Goal: Transaction & Acquisition: Purchase product/service

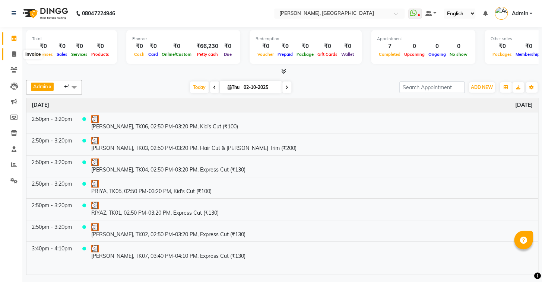
click at [15, 56] on icon at bounding box center [14, 54] width 4 height 6
select select "8667"
select select "service"
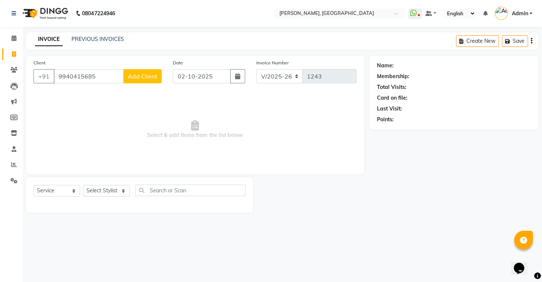
type input "9940415685"
click at [143, 77] on span "Add Client" at bounding box center [142, 76] width 29 height 7
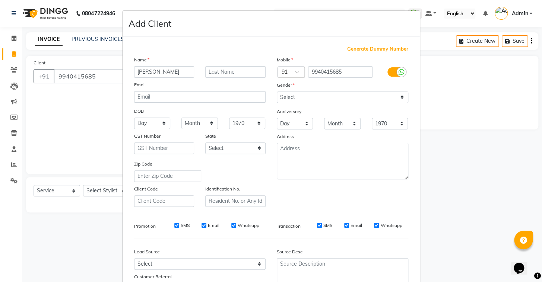
type input "nikesh"
click at [312, 95] on select "Select [DEMOGRAPHIC_DATA] [DEMOGRAPHIC_DATA] Other Prefer Not To Say" at bounding box center [342, 98] width 131 height 12
select select "[DEMOGRAPHIC_DATA]"
click at [277, 92] on select "Select [DEMOGRAPHIC_DATA] [DEMOGRAPHIC_DATA] Other Prefer Not To Say" at bounding box center [342, 98] width 131 height 12
click at [138, 70] on input "nikesh" at bounding box center [164, 72] width 60 height 12
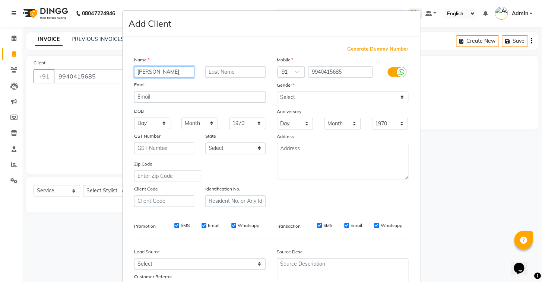
click at [138, 70] on input "nikesh" at bounding box center [164, 72] width 60 height 12
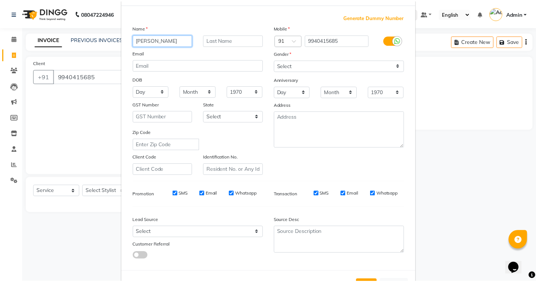
scroll to position [63, 0]
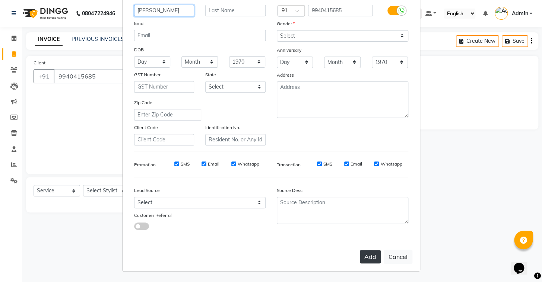
type input "[PERSON_NAME]"
click at [360, 258] on button "Add" at bounding box center [370, 256] width 21 height 13
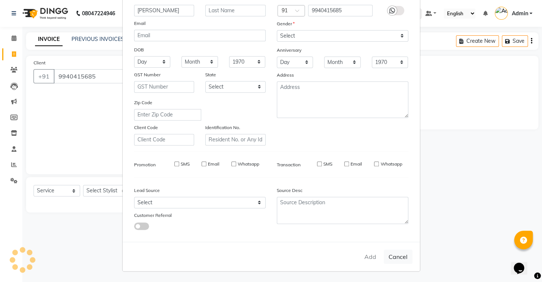
select select
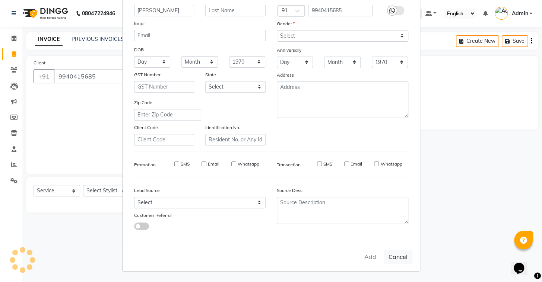
select select
checkbox input "false"
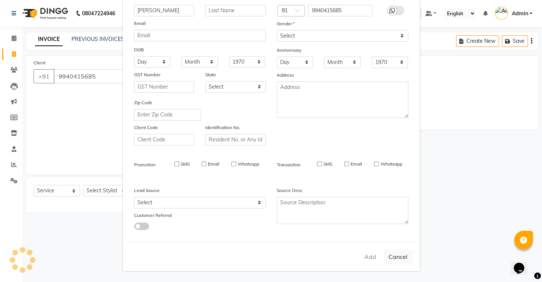
checkbox input "false"
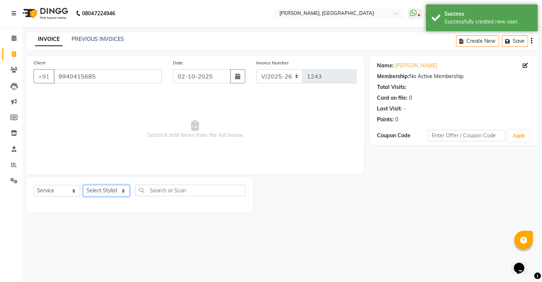
click at [112, 188] on select "Select Stylist Admin AMEER [PERSON_NAME] [PERSON_NAME] [PERSON_NAME]" at bounding box center [106, 191] width 47 height 12
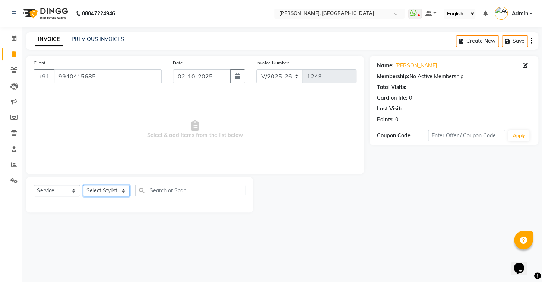
select select "87510"
click at [83, 185] on select "Select Stylist Admin AMEER [PERSON_NAME] [PERSON_NAME] [PERSON_NAME]" at bounding box center [106, 191] width 47 height 12
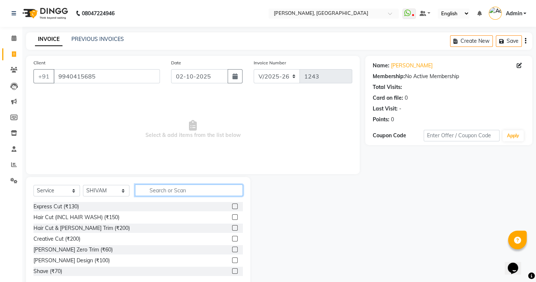
click at [176, 192] on input "text" at bounding box center [189, 191] width 108 height 12
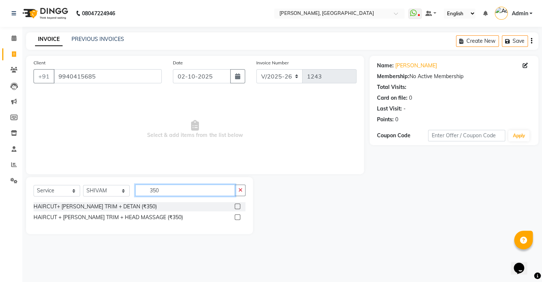
type input "350"
click at [236, 205] on label at bounding box center [237, 207] width 6 height 6
click at [236, 205] on input "checkbox" at bounding box center [236, 206] width 5 height 5
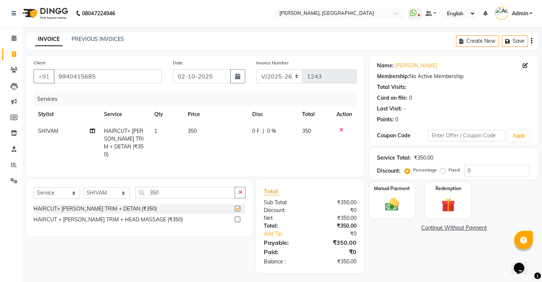
checkbox input "false"
click at [196, 131] on span "350" at bounding box center [192, 131] width 9 height 7
select select "87510"
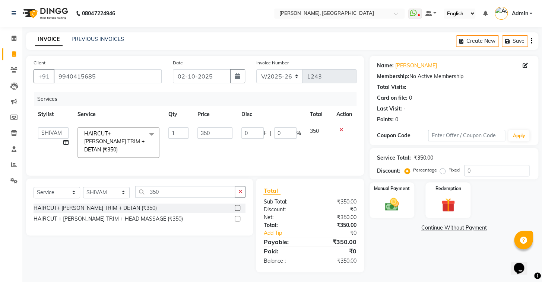
click at [196, 131] on td "350" at bounding box center [215, 142] width 44 height 39
click at [205, 131] on input "350" at bounding box center [214, 133] width 35 height 12
type input "300"
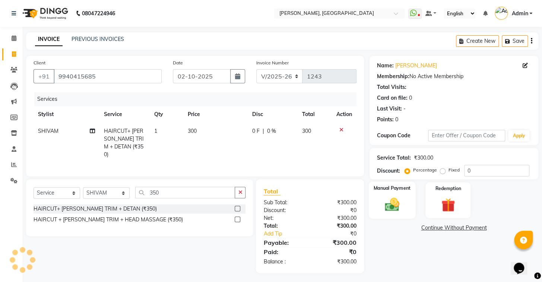
click at [402, 213] on img at bounding box center [391, 205] width 23 height 17
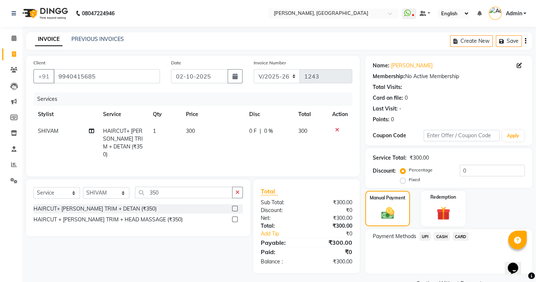
click at [420, 235] on span "UPI" at bounding box center [425, 236] width 12 height 9
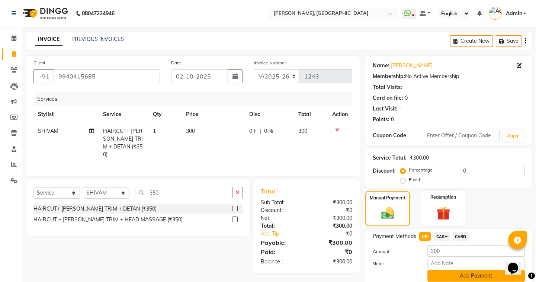
click at [453, 277] on button "Add Payment" at bounding box center [477, 276] width 98 height 12
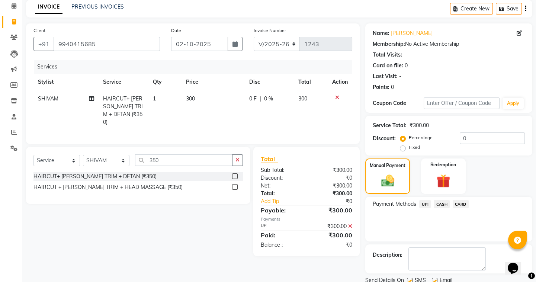
scroll to position [60, 0]
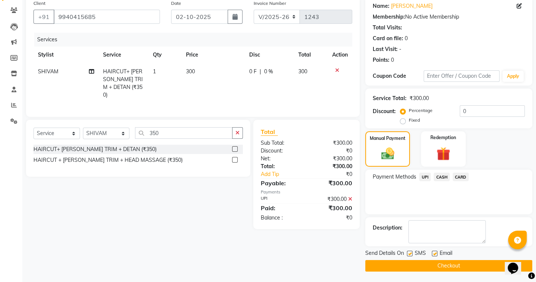
click at [440, 264] on button "Checkout" at bounding box center [448, 266] width 167 height 12
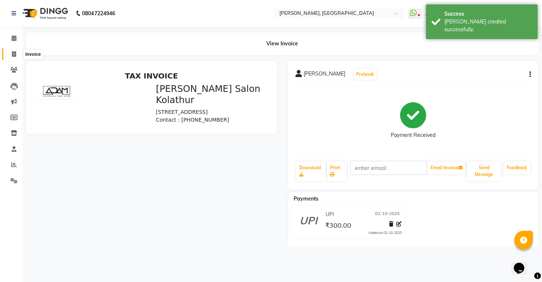
click at [12, 55] on icon at bounding box center [14, 54] width 4 height 6
select select "8667"
select select "service"
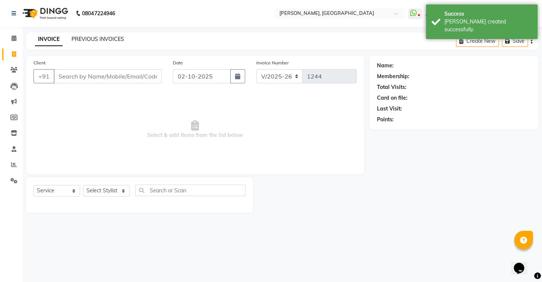
click at [106, 41] on link "PREVIOUS INVOICES" at bounding box center [97, 39] width 52 height 7
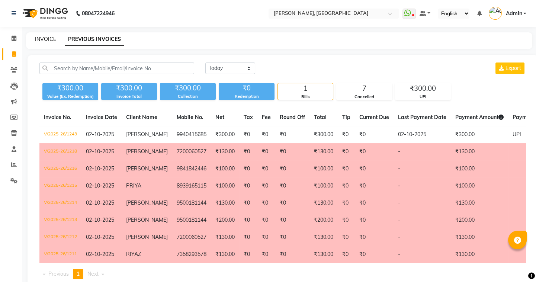
click at [37, 39] on link "INVOICE" at bounding box center [45, 39] width 21 height 7
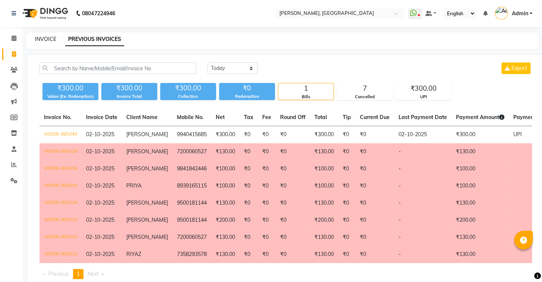
select select "service"
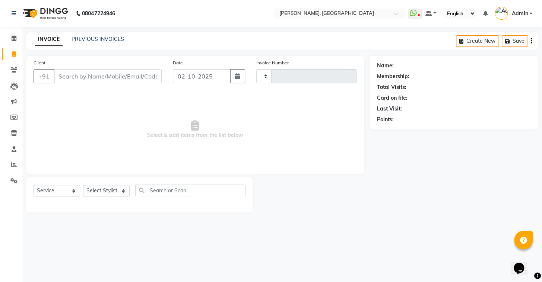
type input "1244"
select select "8667"
click at [93, 39] on link "PREVIOUS INVOICES" at bounding box center [97, 39] width 52 height 7
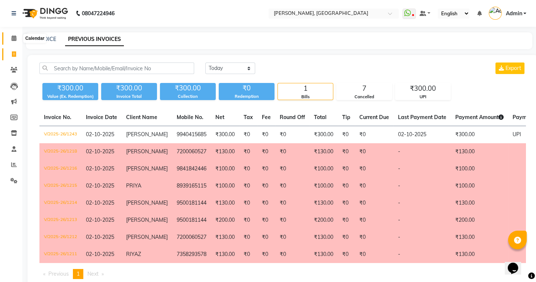
click at [13, 36] on icon at bounding box center [14, 38] width 5 height 6
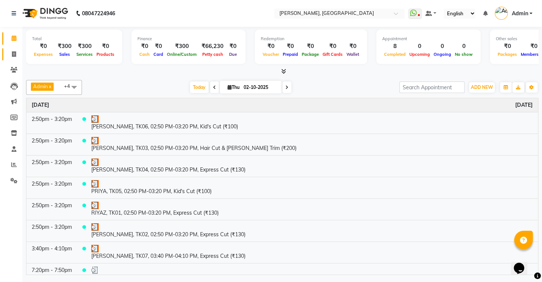
click at [11, 49] on link "Invoice" at bounding box center [11, 54] width 18 height 12
select select "8667"
select select "service"
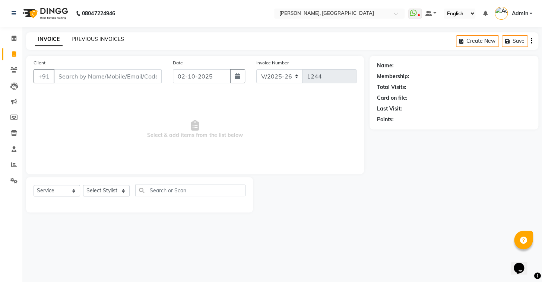
click at [72, 39] on link "PREVIOUS INVOICES" at bounding box center [97, 39] width 52 height 7
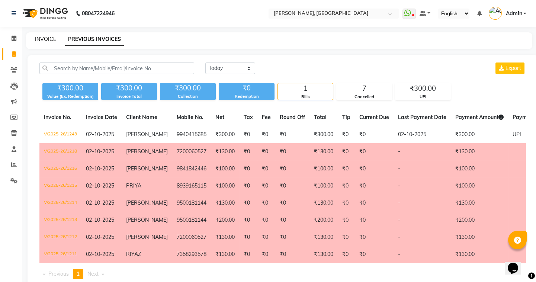
click at [49, 41] on link "INVOICE" at bounding box center [45, 39] width 21 height 7
select select "service"
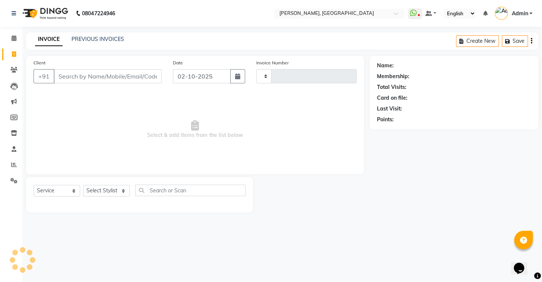
type input "1244"
select select "8667"
click at [103, 81] on input "Client" at bounding box center [108, 76] width 108 height 14
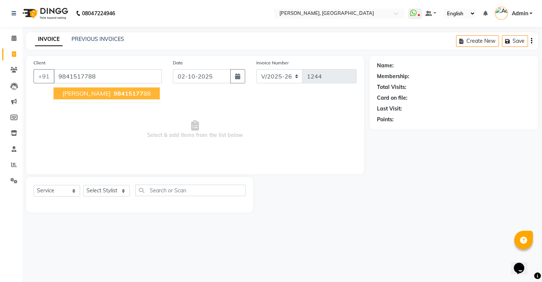
type input "9841517788"
click at [117, 90] on span "98415177" at bounding box center [129, 93] width 30 height 7
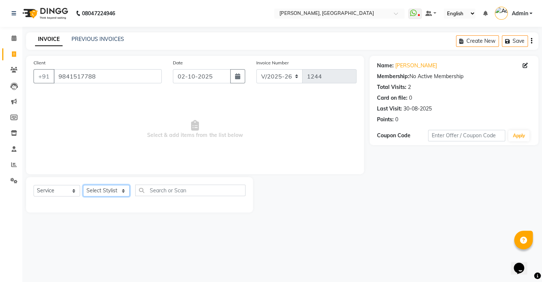
click at [124, 189] on select "Select Stylist Admin AMEER [PERSON_NAME] [PERSON_NAME] [PERSON_NAME]" at bounding box center [106, 191] width 47 height 12
click at [237, 69] on button "button" at bounding box center [237, 76] width 15 height 14
select select "10"
select select "2025"
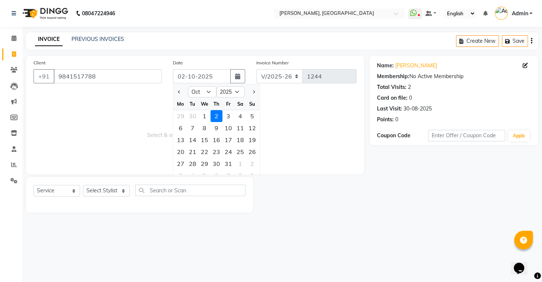
click at [213, 116] on div "2" at bounding box center [216, 116] width 12 height 12
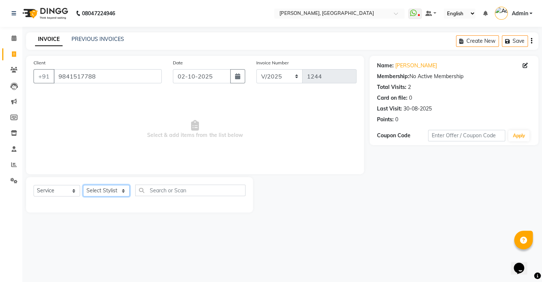
click at [111, 194] on select "Select Stylist Admin AMEER [PERSON_NAME] [PERSON_NAME] [PERSON_NAME]" at bounding box center [106, 191] width 47 height 12
drag, startPoint x: 111, startPoint y: 194, endPoint x: 111, endPoint y: 199, distance: 6.0
click at [111, 199] on div "Select Service Product Membership Package Voucher Prepaid Gift Card Select Styl…" at bounding box center [139, 193] width 212 height 17
select select "87513"
click at [83, 185] on select "Select Stylist Admin AMEER [PERSON_NAME] [PERSON_NAME] [PERSON_NAME]" at bounding box center [106, 191] width 47 height 12
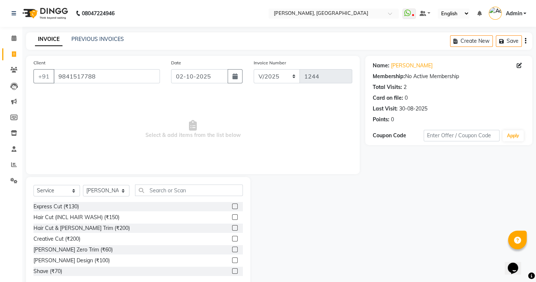
click at [176, 184] on div "Select Service Product Membership Package Voucher Prepaid Gift Card Select Styl…" at bounding box center [138, 232] width 224 height 110
click at [181, 189] on input "text" at bounding box center [189, 191] width 108 height 12
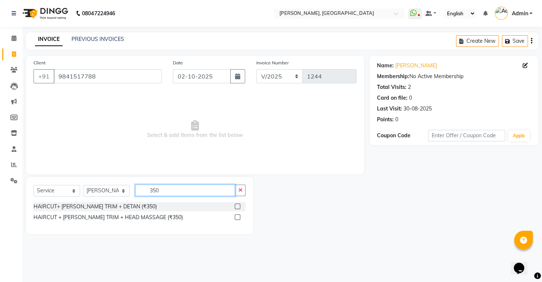
type input "350"
click at [238, 206] on label at bounding box center [237, 207] width 6 height 6
click at [238, 206] on input "checkbox" at bounding box center [236, 206] width 5 height 5
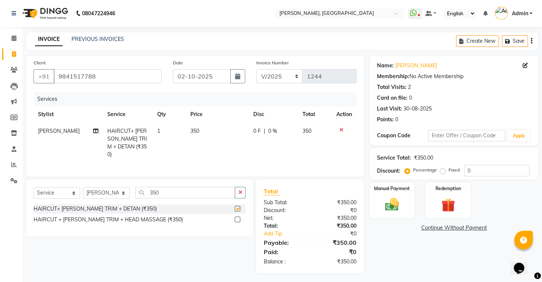
checkbox input "false"
click at [197, 131] on span "350" at bounding box center [194, 131] width 9 height 7
select select "87513"
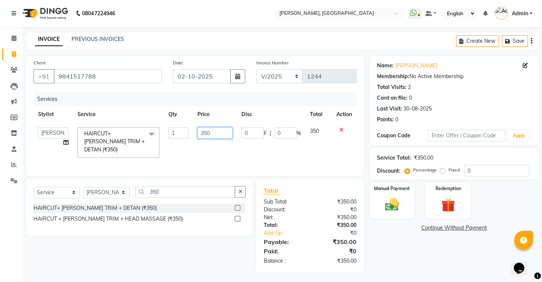
click at [208, 133] on input "350" at bounding box center [214, 133] width 35 height 12
type input "300"
click at [377, 210] on div "Manual Payment" at bounding box center [391, 200] width 47 height 37
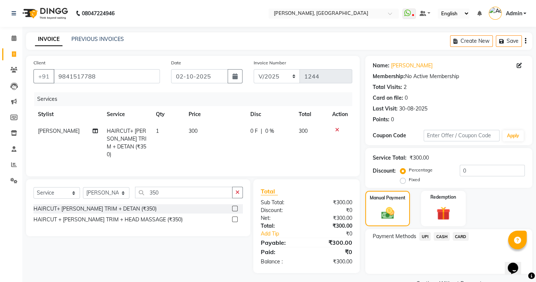
click at [427, 237] on span "UPI" at bounding box center [425, 236] width 12 height 9
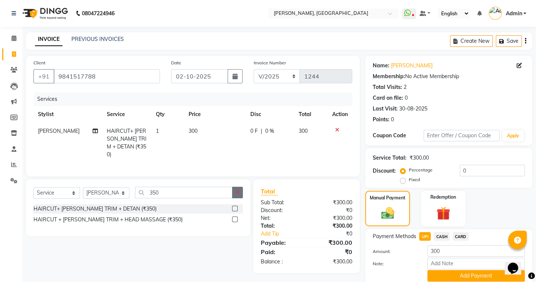
click at [239, 191] on icon "button" at bounding box center [238, 192] width 4 height 5
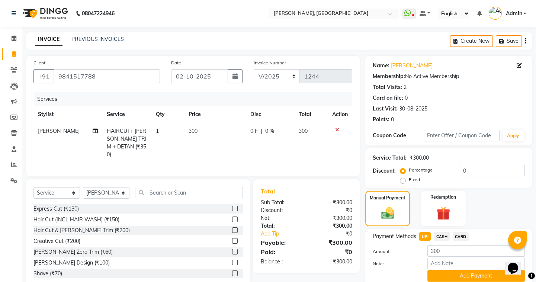
click at [232, 206] on label at bounding box center [235, 209] width 6 height 6
click at [232, 207] on input "checkbox" at bounding box center [234, 209] width 5 height 5
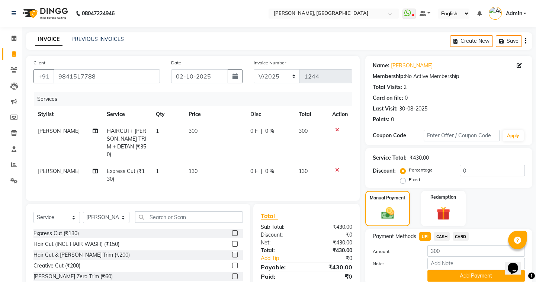
checkbox input "false"
click at [337, 130] on icon at bounding box center [337, 129] width 4 height 5
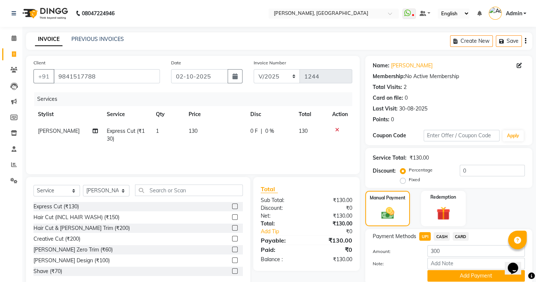
click at [442, 235] on span "CASH" at bounding box center [442, 236] width 16 height 9
type input "130"
click at [424, 238] on span "UPI" at bounding box center [425, 236] width 12 height 9
click at [447, 274] on button "Add Payment" at bounding box center [477, 276] width 98 height 12
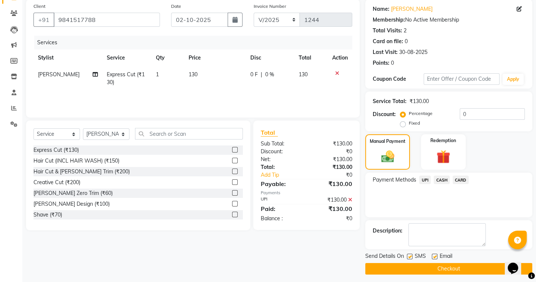
scroll to position [60, 0]
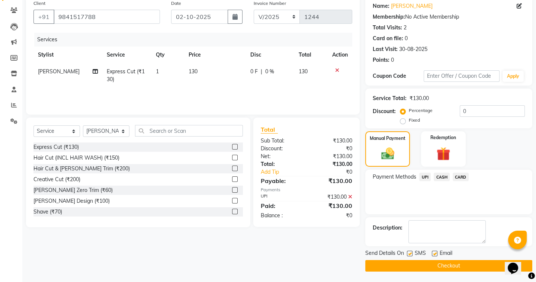
click at [435, 267] on button "Checkout" at bounding box center [448, 266] width 167 height 12
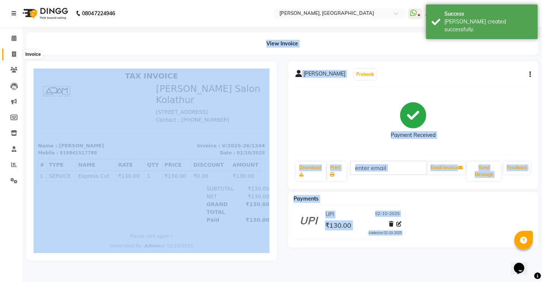
click at [15, 55] on icon at bounding box center [14, 54] width 4 height 6
select select "service"
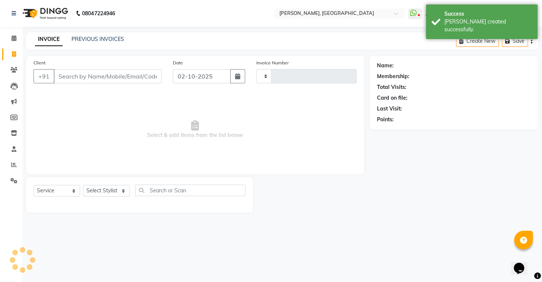
type input "1245"
select select "8667"
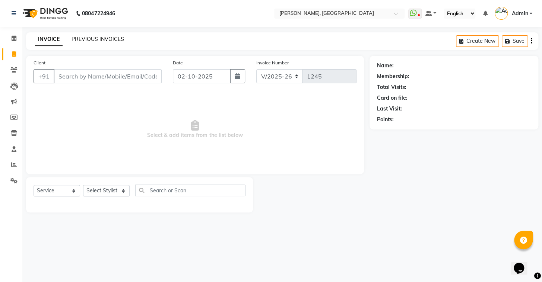
click at [111, 37] on link "PREVIOUS INVOICES" at bounding box center [97, 39] width 52 height 7
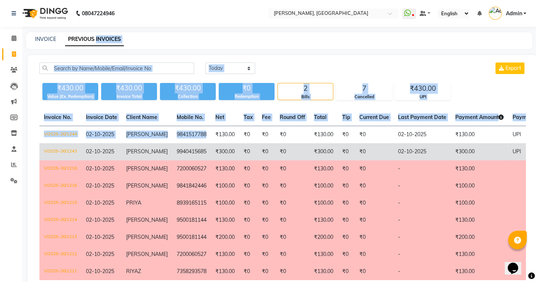
drag, startPoint x: 111, startPoint y: 37, endPoint x: 201, endPoint y: 146, distance: 140.9
click at [193, 138] on main "INVOICE PREVIOUS INVOICES Today Yesterday Custom Range Export ₹430.00 Value (Ex…" at bounding box center [279, 176] width 514 height 288
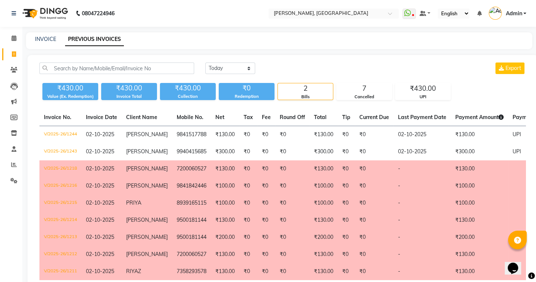
click at [276, 41] on div "INVOICE PREVIOUS INVOICES" at bounding box center [275, 39] width 498 height 8
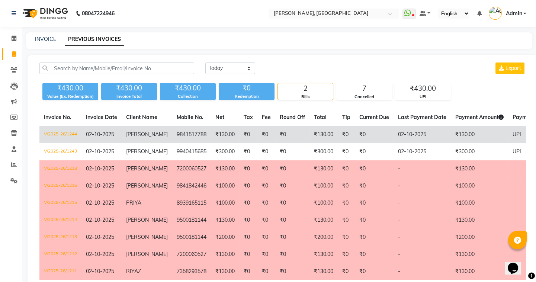
click at [253, 128] on td "₹0" at bounding box center [248, 134] width 18 height 17
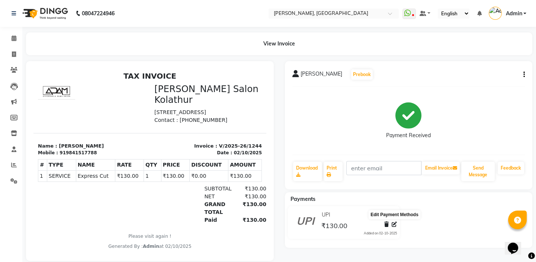
click at [396, 223] on icon at bounding box center [394, 223] width 5 height 5
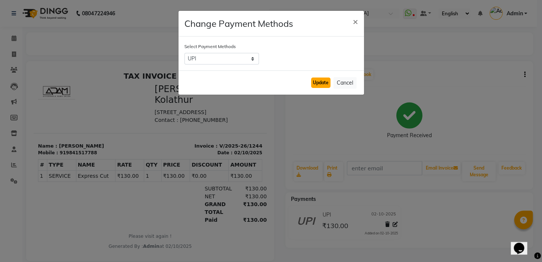
click at [316, 82] on button "Update" at bounding box center [320, 82] width 19 height 10
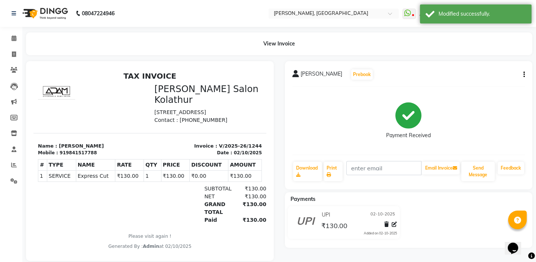
click at [525, 76] on div "[PERSON_NAME] Prebook Payment Received Download Print Email Invoice Send Messag…" at bounding box center [409, 125] width 248 height 128
click at [524, 75] on icon "button" at bounding box center [524, 74] width 1 height 0
click at [491, 72] on div "Edit Item Staff" at bounding box center [487, 74] width 51 height 9
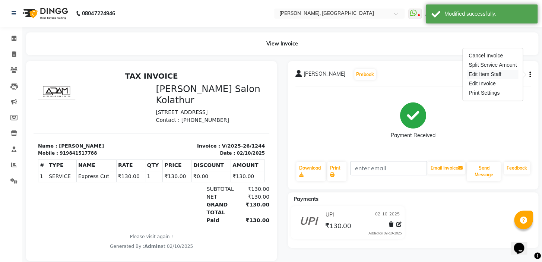
select select "87513"
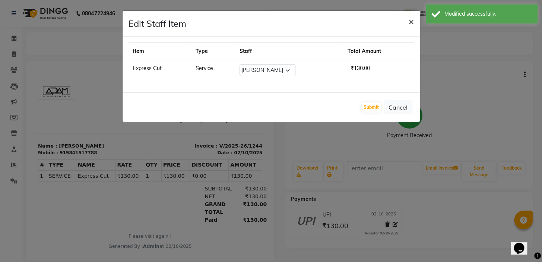
click at [408, 21] on span "×" at bounding box center [410, 21] width 5 height 11
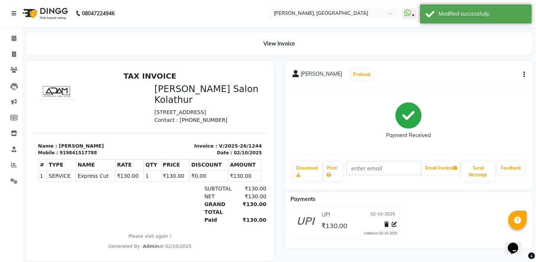
click at [526, 75] on div "[PERSON_NAME] Prebook Payment Received Download Print Email Invoice Send Messag…" at bounding box center [409, 125] width 248 height 128
click at [524, 75] on icon "button" at bounding box center [524, 74] width 1 height 0
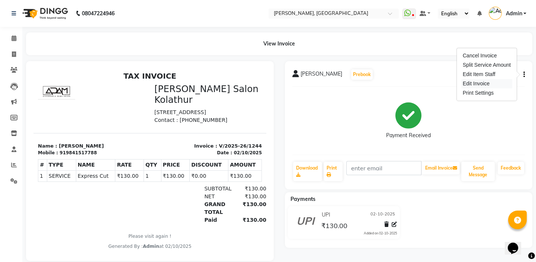
click at [503, 84] on div "Edit Invoice" at bounding box center [487, 83] width 51 height 9
select select "service"
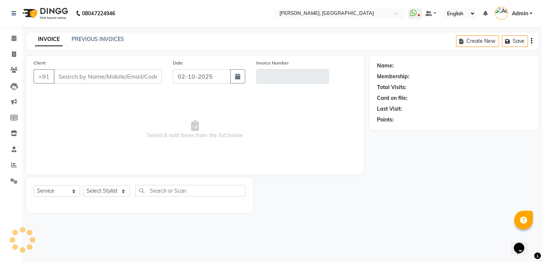
type input "9841517788"
type input "V/2025-26/1244"
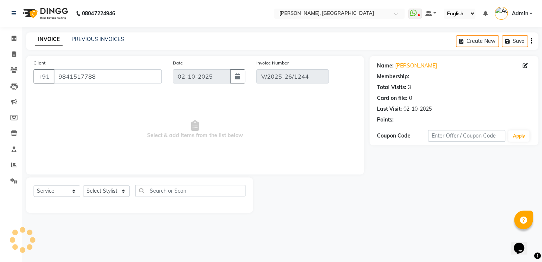
select select "select"
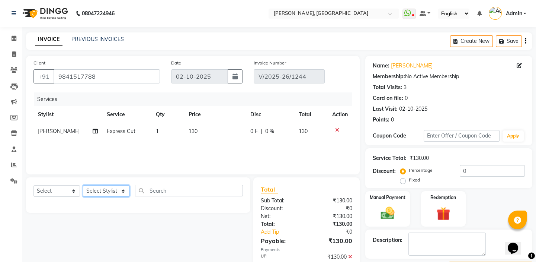
click at [102, 191] on select "Select Stylist Admin AMEER [PERSON_NAME] [PERSON_NAME] [PERSON_NAME]" at bounding box center [106, 191] width 47 height 12
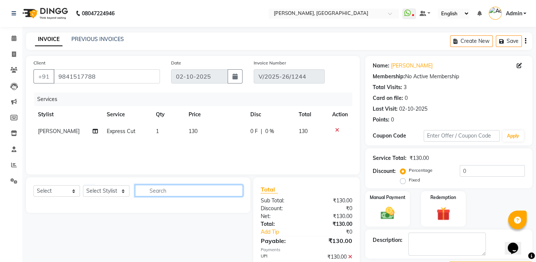
click at [211, 192] on input "text" at bounding box center [189, 191] width 108 height 12
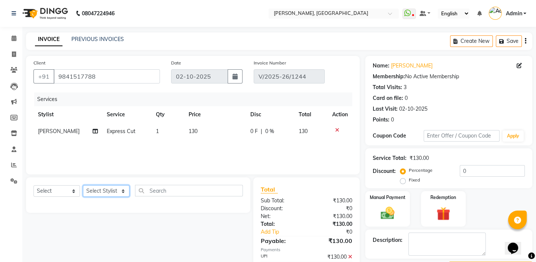
click at [115, 194] on select "Select Stylist Admin AMEER [PERSON_NAME] [PERSON_NAME] [PERSON_NAME]" at bounding box center [106, 191] width 47 height 12
select select "87513"
click at [83, 185] on select "Select Stylist Admin AMEER [PERSON_NAME] [PERSON_NAME] [PERSON_NAME]" at bounding box center [106, 191] width 47 height 12
click at [338, 129] on icon at bounding box center [337, 129] width 4 height 5
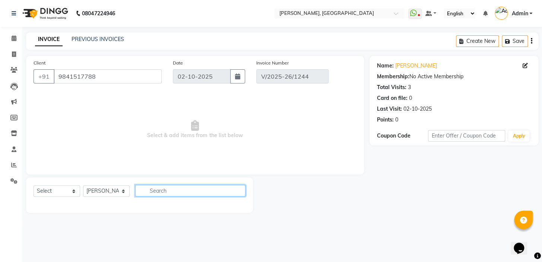
click at [187, 192] on input "text" at bounding box center [190, 191] width 110 height 12
click at [187, 192] on input "350" at bounding box center [185, 191] width 100 height 12
type input "3"
drag, startPoint x: 131, startPoint y: 215, endPoint x: 128, endPoint y: 212, distance: 4.5
click at [130, 215] on main "INVOICE PREVIOUS INVOICES Create New Save Client [PHONE_NUMBER] Date [DATE] Inv…" at bounding box center [281, 127] width 519 height 191
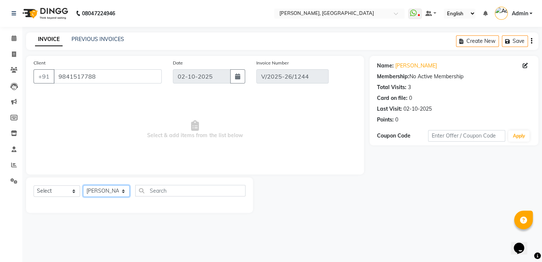
click at [117, 194] on select "Select Stylist Admin AMEER [PERSON_NAME] [PERSON_NAME] [PERSON_NAME]" at bounding box center [106, 191] width 47 height 12
click at [83, 185] on select "Select Stylist Admin AMEER [PERSON_NAME] [PERSON_NAME] [PERSON_NAME]" at bounding box center [106, 191] width 47 height 12
click at [111, 194] on select "Select Stylist Admin AMEER [PERSON_NAME] [PERSON_NAME] [PERSON_NAME]" at bounding box center [106, 191] width 47 height 12
select select "87513"
click at [83, 185] on select "Select Stylist Admin AMEER [PERSON_NAME] [PERSON_NAME] [PERSON_NAME]" at bounding box center [106, 191] width 47 height 12
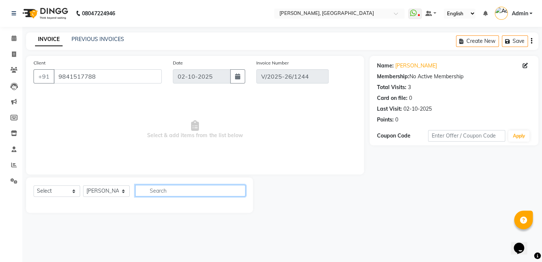
click at [178, 194] on input "text" at bounding box center [190, 191] width 110 height 12
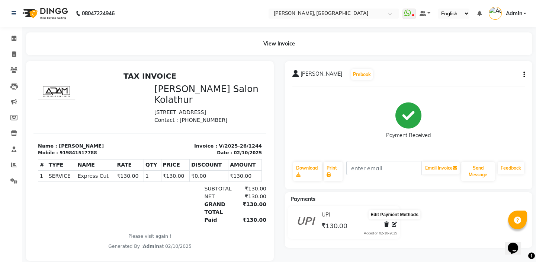
click at [394, 225] on icon at bounding box center [394, 223] width 5 height 5
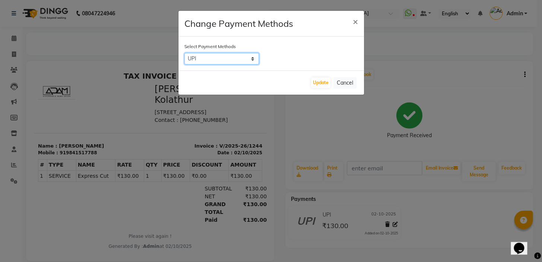
click at [251, 58] on select "UPI CASH CARD" at bounding box center [221, 59] width 74 height 12
click at [352, 21] on span "×" at bounding box center [354, 21] width 5 height 11
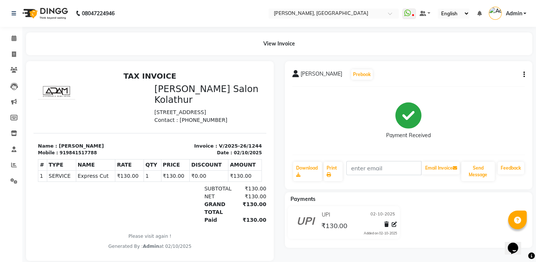
click at [524, 74] on icon "button" at bounding box center [524, 74] width 1 height 0
click at [483, 56] on div "Cancel Invoice" at bounding box center [487, 55] width 51 height 9
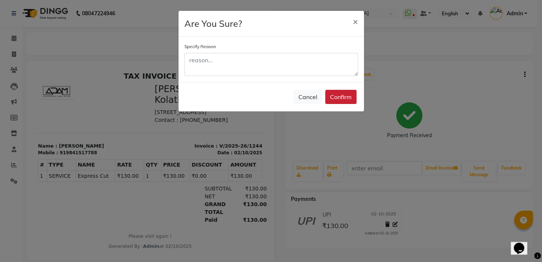
click at [352, 90] on button "Confirm" at bounding box center [340, 97] width 31 height 14
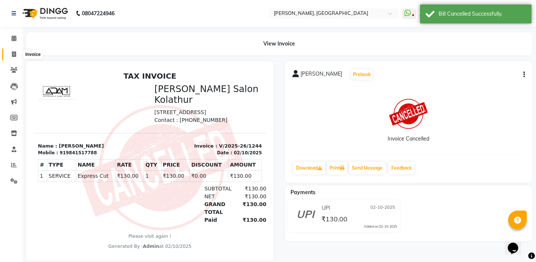
click at [13, 56] on icon at bounding box center [14, 54] width 4 height 6
select select "service"
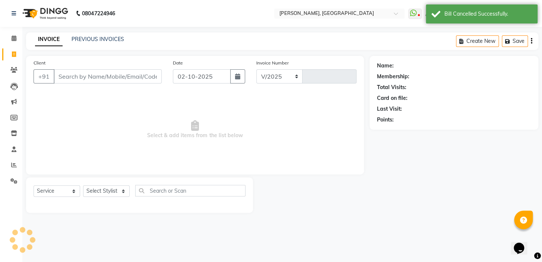
select select "8667"
type input "1245"
click at [101, 38] on link "PREVIOUS INVOICES" at bounding box center [97, 39] width 52 height 7
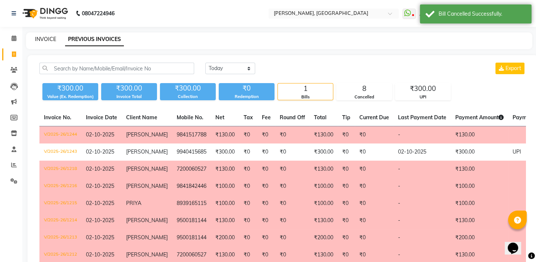
click at [50, 37] on link "INVOICE" at bounding box center [45, 39] width 21 height 7
select select "service"
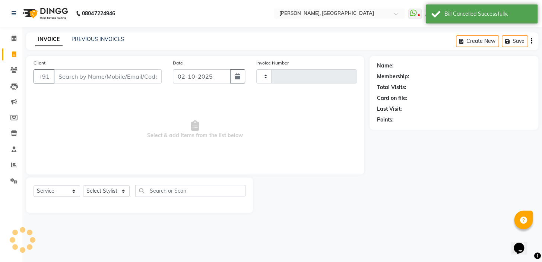
type input "1245"
select select "8667"
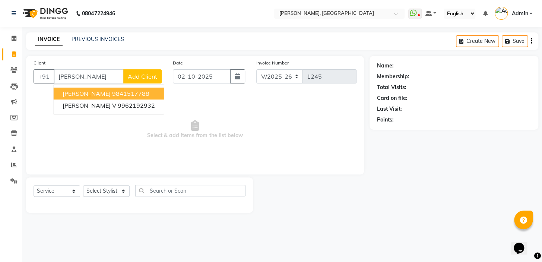
click at [112, 93] on ngb-highlight "9841517788" at bounding box center [130, 93] width 37 height 7
type input "9841517788"
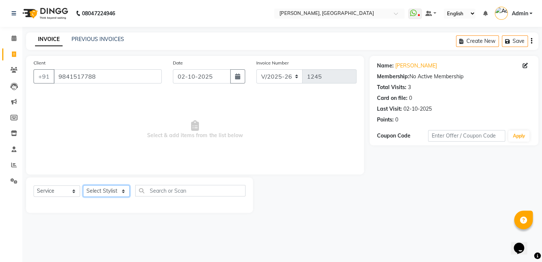
click at [112, 193] on select "Select Stylist Admin AMEER [PERSON_NAME] [PERSON_NAME] [PERSON_NAME]" at bounding box center [106, 191] width 47 height 12
select select "87513"
click at [83, 185] on select "Select Stylist Admin AMEER [PERSON_NAME] [PERSON_NAME] [PERSON_NAME]" at bounding box center [106, 191] width 47 height 12
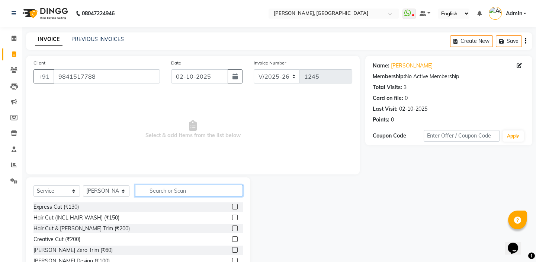
click at [193, 191] on input "text" at bounding box center [189, 191] width 108 height 12
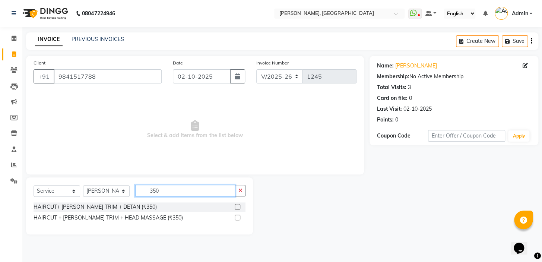
type input "350"
click at [237, 207] on label at bounding box center [237, 207] width 6 height 6
click at [237, 207] on input "checkbox" at bounding box center [236, 206] width 5 height 5
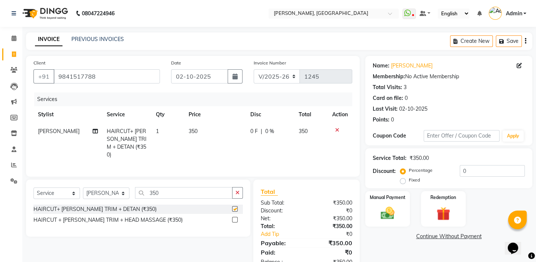
checkbox input "false"
click at [194, 132] on span "350" at bounding box center [193, 131] width 9 height 7
select select "87513"
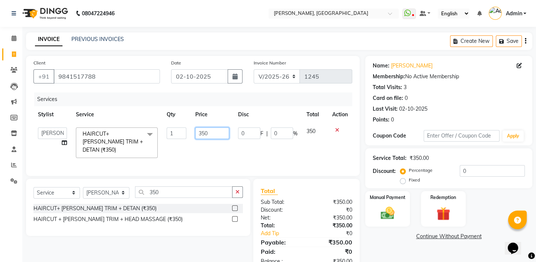
click at [207, 132] on input "350" at bounding box center [212, 133] width 34 height 12
type input "300"
click at [210, 171] on div "Client [PHONE_NUMBER] Date [DATE] Invoice Number V/2025 V/[PHONE_NUMBER] Servic…" at bounding box center [193, 116] width 334 height 120
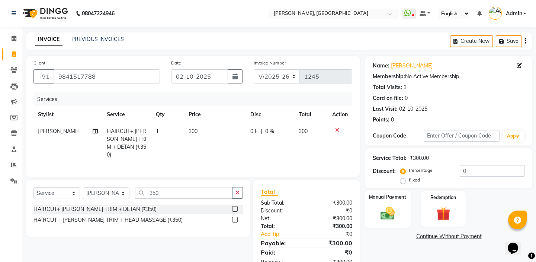
click at [383, 205] on img at bounding box center [387, 213] width 23 height 16
click at [425, 235] on span "UPI" at bounding box center [425, 236] width 12 height 9
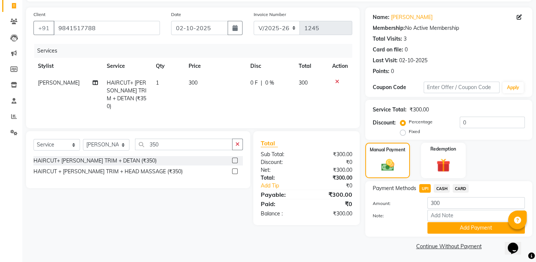
scroll to position [50, 0]
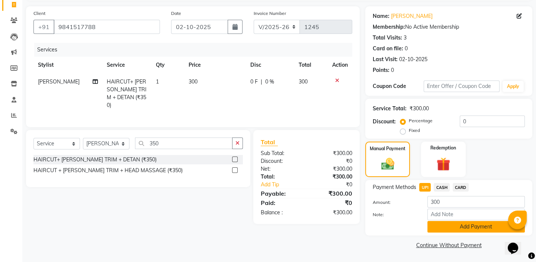
click at [443, 228] on button "Add Payment" at bounding box center [477, 227] width 98 height 12
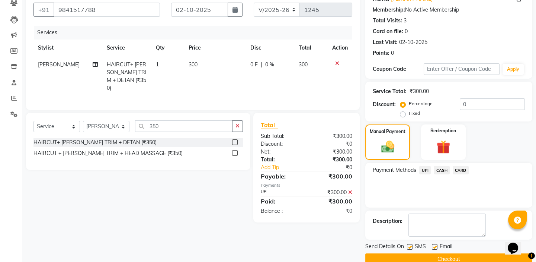
scroll to position [80, 0]
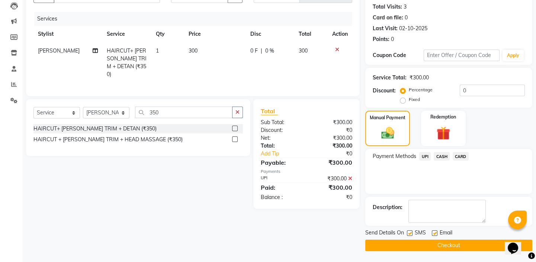
click at [407, 245] on button "Checkout" at bounding box center [448, 245] width 167 height 12
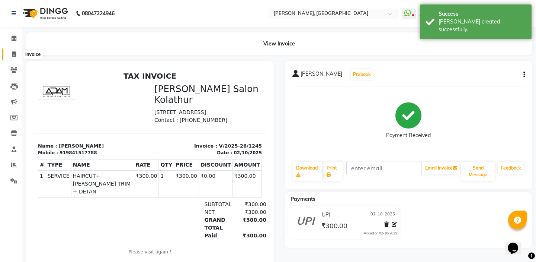
click at [12, 52] on icon at bounding box center [14, 54] width 4 height 6
select select "service"
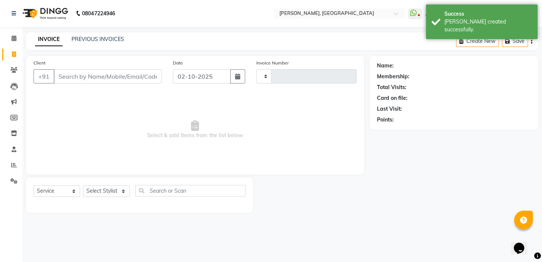
type input "1246"
select select "8667"
click at [115, 77] on input "Client" at bounding box center [108, 76] width 108 height 14
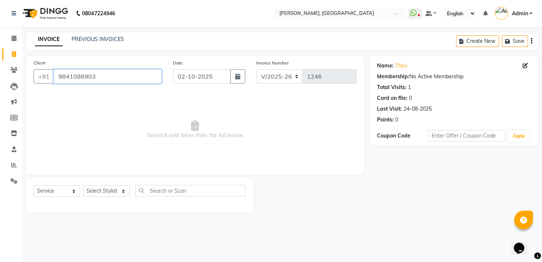
click at [113, 74] on input "9841086903" at bounding box center [108, 76] width 108 height 14
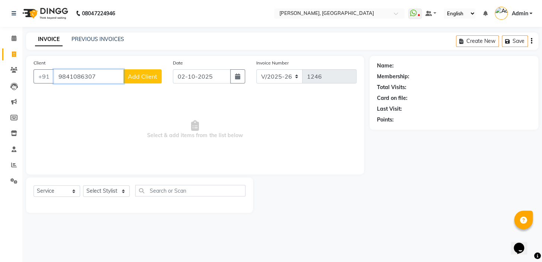
type input "9841086307"
click at [138, 82] on button "Add Client" at bounding box center [142, 76] width 38 height 14
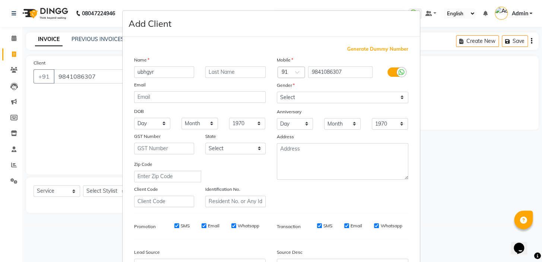
type input "ubhgyr"
click at [298, 95] on select "Select [DEMOGRAPHIC_DATA] [DEMOGRAPHIC_DATA] Other Prefer Not To Say" at bounding box center [342, 98] width 131 height 12
select select "[DEMOGRAPHIC_DATA]"
click at [277, 92] on select "Select [DEMOGRAPHIC_DATA] [DEMOGRAPHIC_DATA] Other Prefer Not To Say" at bounding box center [342, 98] width 131 height 12
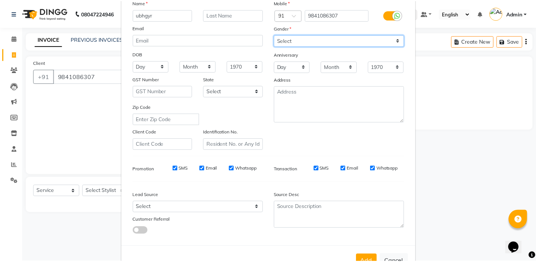
scroll to position [84, 0]
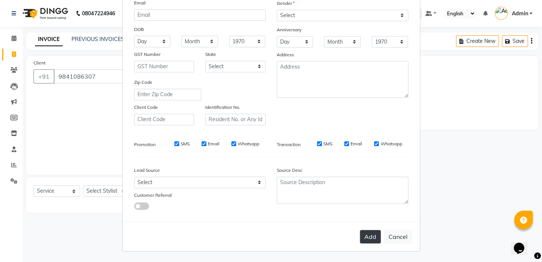
click at [363, 234] on button "Add" at bounding box center [370, 236] width 21 height 13
select select
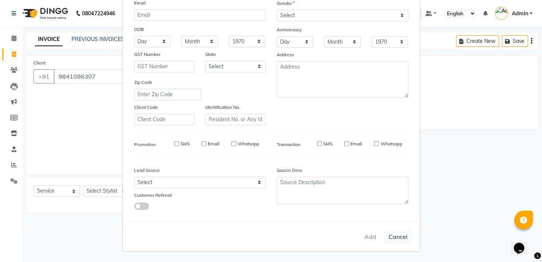
select select
checkbox input "false"
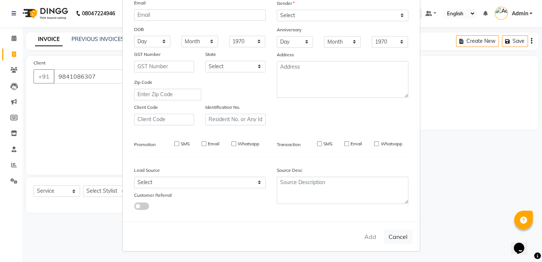
checkbox input "false"
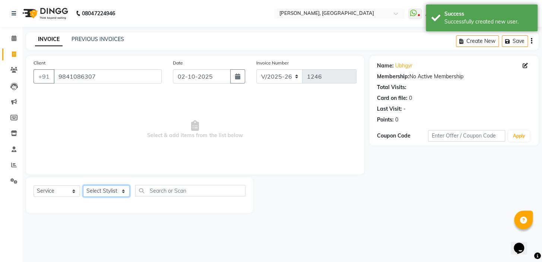
click at [105, 193] on select "Select Stylist Admin AMEER [PERSON_NAME] [PERSON_NAME] [PERSON_NAME]" at bounding box center [106, 191] width 47 height 12
select select "87513"
click at [83, 185] on select "Select Stylist Admin AMEER [PERSON_NAME] [PERSON_NAME] [PERSON_NAME]" at bounding box center [106, 191] width 47 height 12
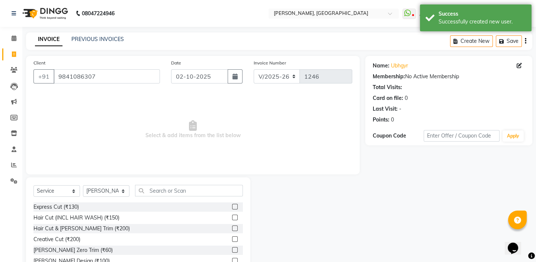
click at [232, 208] on label at bounding box center [235, 207] width 6 height 6
click at [232, 208] on input "checkbox" at bounding box center [234, 206] width 5 height 5
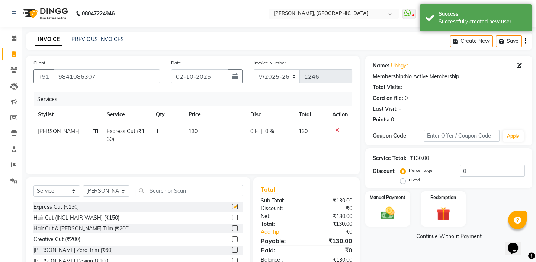
checkbox input "false"
click at [388, 213] on img at bounding box center [387, 213] width 23 height 16
click at [424, 238] on span "UPI" at bounding box center [425, 236] width 12 height 9
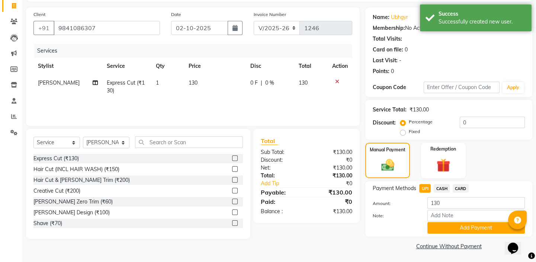
scroll to position [50, 0]
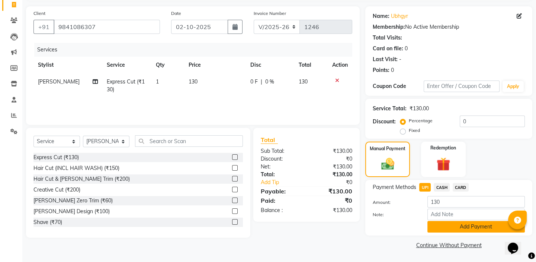
click at [441, 227] on button "Add Payment" at bounding box center [477, 227] width 98 height 12
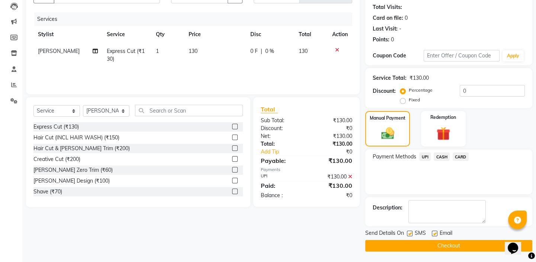
scroll to position [80, 0]
click at [431, 242] on button "Checkout" at bounding box center [448, 245] width 167 height 12
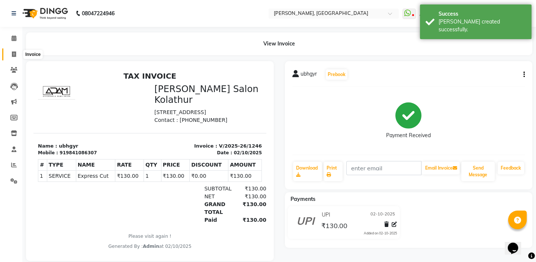
click at [14, 52] on icon at bounding box center [14, 54] width 4 height 6
select select "service"
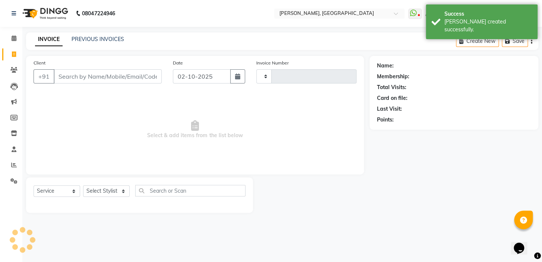
type input "1247"
select select "8667"
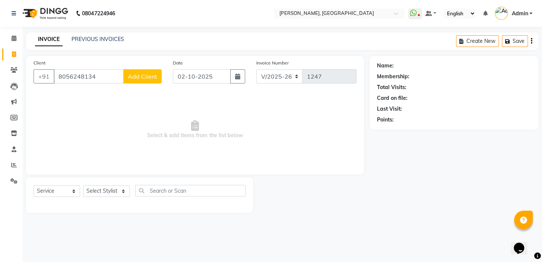
type input "8056248134"
click at [142, 77] on span "Add Client" at bounding box center [142, 76] width 29 height 7
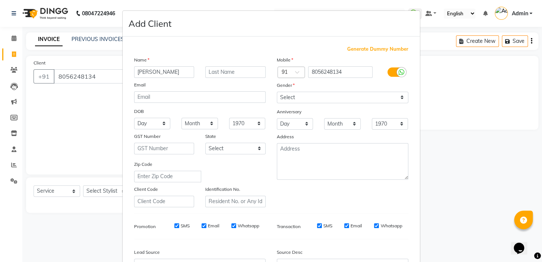
type input "[PERSON_NAME]"
click at [293, 95] on select "Select [DEMOGRAPHIC_DATA] [DEMOGRAPHIC_DATA] Other Prefer Not To Say" at bounding box center [342, 98] width 131 height 12
select select "[DEMOGRAPHIC_DATA]"
click at [277, 92] on select "Select [DEMOGRAPHIC_DATA] [DEMOGRAPHIC_DATA] Other Prefer Not To Say" at bounding box center [342, 98] width 131 height 12
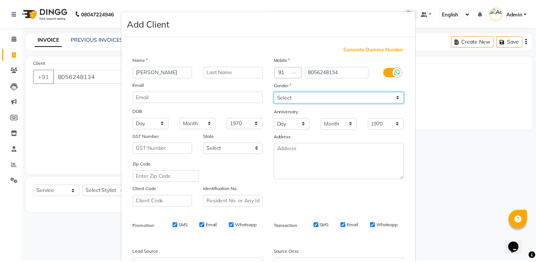
scroll to position [84, 0]
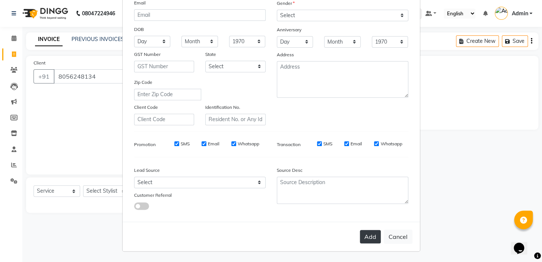
click at [374, 233] on button "Add" at bounding box center [370, 236] width 21 height 13
select select
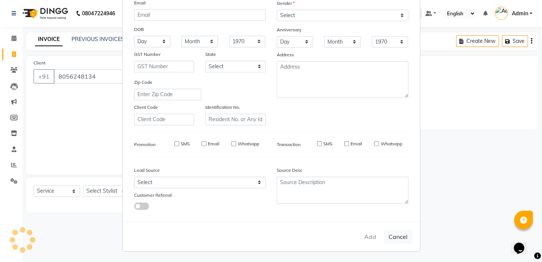
select select
checkbox input "false"
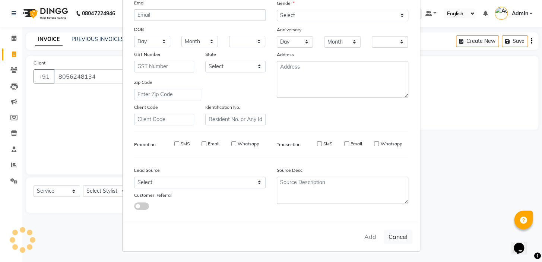
checkbox input "false"
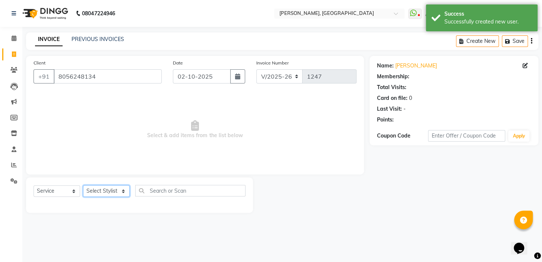
click at [113, 187] on select "Select Stylist Admin AMEER [PERSON_NAME] [PERSON_NAME] [PERSON_NAME]" at bounding box center [106, 191] width 47 height 12
select select "87510"
click at [83, 185] on select "Select Stylist Admin AMEER [PERSON_NAME] [PERSON_NAME] [PERSON_NAME]" at bounding box center [106, 191] width 47 height 12
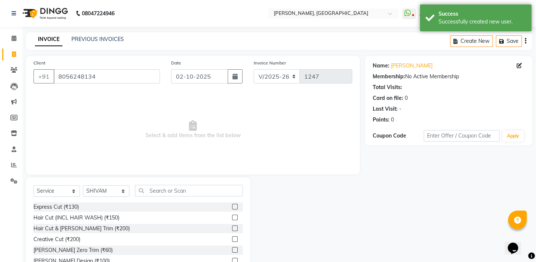
click at [227, 205] on div "Express Cut (₹130)" at bounding box center [138, 206] width 210 height 9
click at [232, 206] on label at bounding box center [235, 207] width 6 height 6
click at [232, 206] on input "checkbox" at bounding box center [234, 206] width 5 height 5
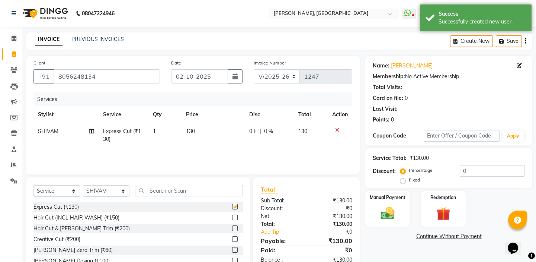
checkbox input "false"
click at [389, 198] on label "Manual Payment" at bounding box center [387, 196] width 37 height 7
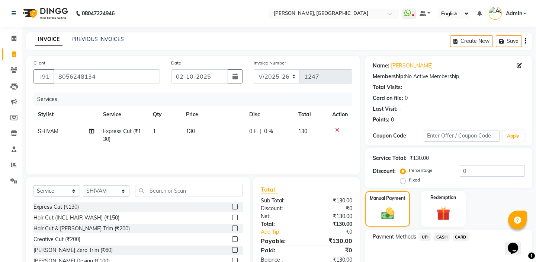
click at [426, 237] on span "UPI" at bounding box center [425, 236] width 12 height 9
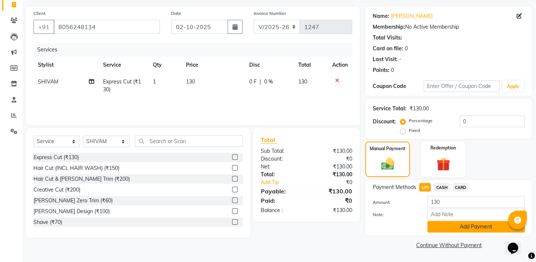
click at [443, 230] on button "Add Payment" at bounding box center [477, 227] width 98 height 12
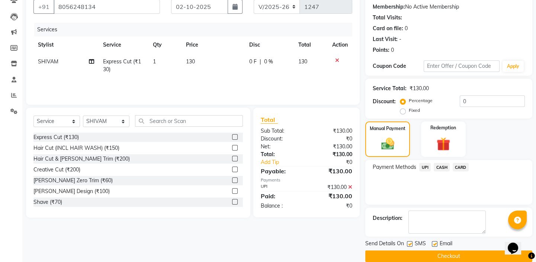
scroll to position [80, 0]
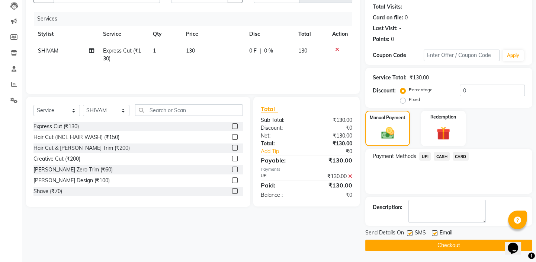
click at [426, 246] on button "Checkout" at bounding box center [448, 245] width 167 height 12
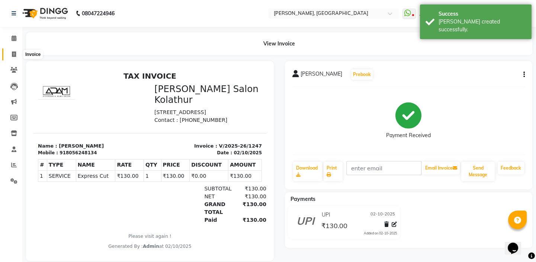
click at [13, 54] on icon at bounding box center [14, 54] width 4 height 6
select select "service"
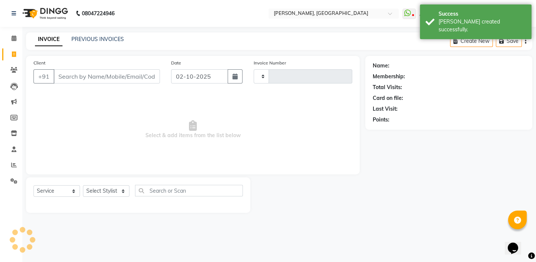
type input "1248"
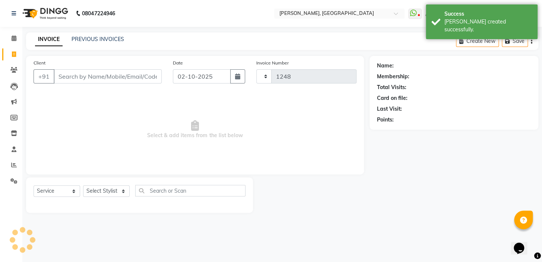
select select "8667"
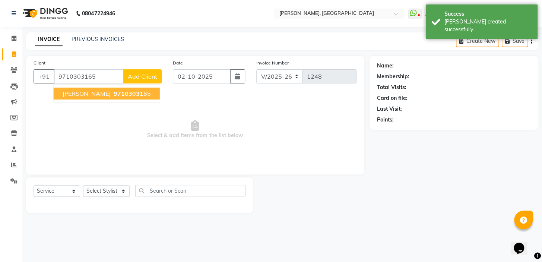
type input "9710303165"
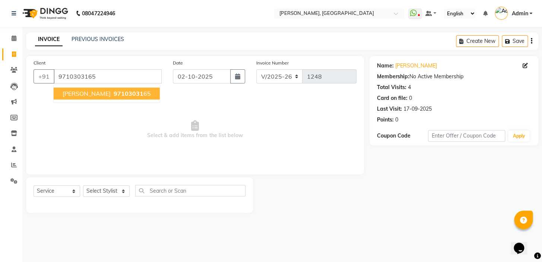
drag, startPoint x: 86, startPoint y: 93, endPoint x: 134, endPoint y: 31, distance: 78.8
click at [86, 93] on span "[PERSON_NAME]" at bounding box center [87, 93] width 48 height 7
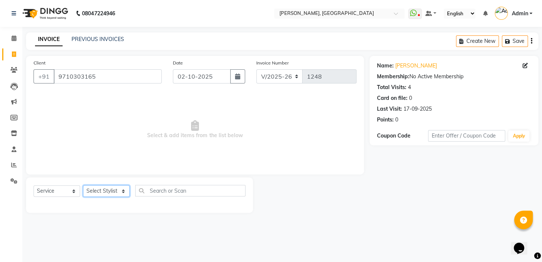
click at [103, 189] on select "Select Stylist Admin AMEER [PERSON_NAME] [PERSON_NAME] [PERSON_NAME]" at bounding box center [106, 191] width 47 height 12
select select "87513"
click at [83, 185] on select "Select Stylist Admin AMEER [PERSON_NAME] [PERSON_NAME] [PERSON_NAME]" at bounding box center [106, 191] width 47 height 12
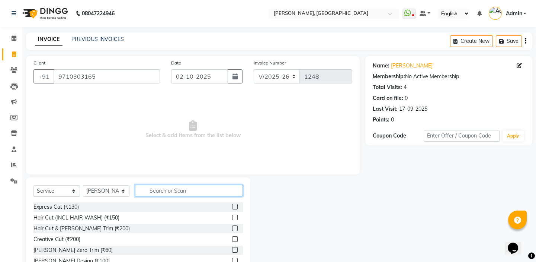
click at [203, 189] on input "text" at bounding box center [189, 191] width 108 height 12
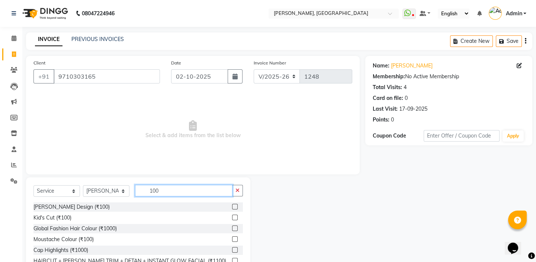
type input "100"
click at [233, 206] on label at bounding box center [235, 207] width 6 height 6
click at [233, 206] on input "checkbox" at bounding box center [234, 206] width 5 height 5
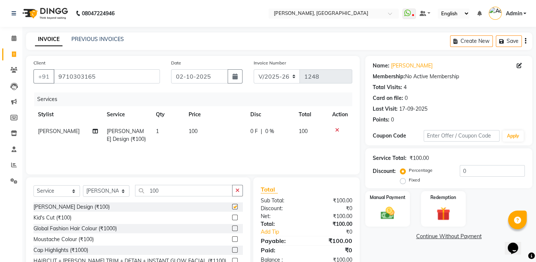
checkbox input "false"
click at [380, 213] on img at bounding box center [387, 213] width 23 height 16
click at [427, 237] on span "UPI" at bounding box center [425, 236] width 12 height 9
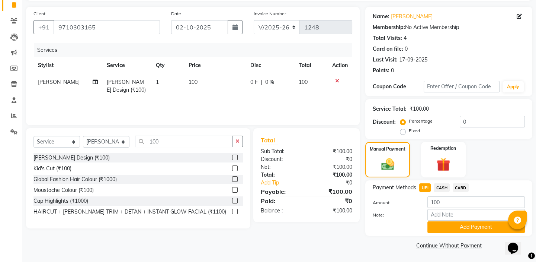
scroll to position [50, 0]
click at [439, 231] on button "Add Payment" at bounding box center [477, 227] width 98 height 12
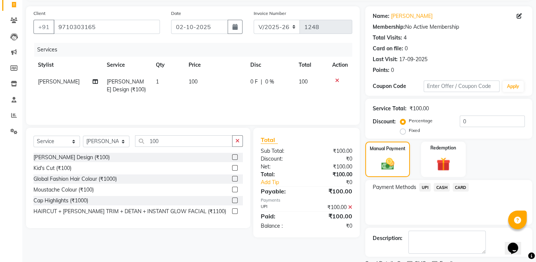
scroll to position [80, 0]
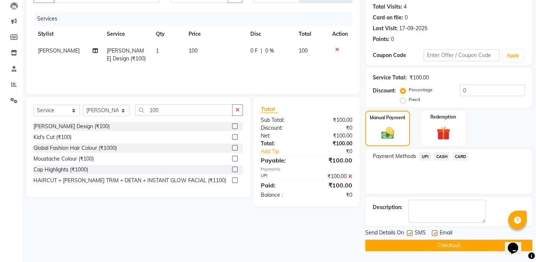
click at [428, 245] on button "Checkout" at bounding box center [448, 245] width 167 height 12
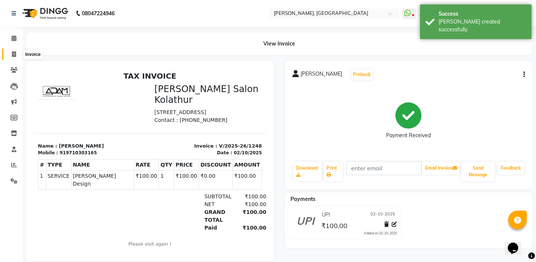
click at [16, 54] on span at bounding box center [13, 54] width 13 height 9
select select "service"
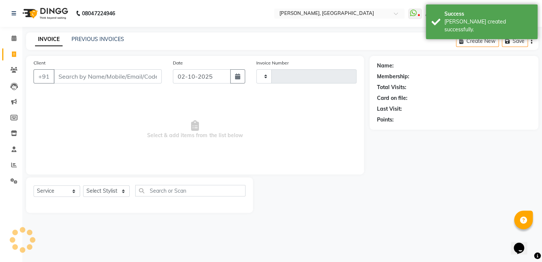
type input "1249"
select select "8667"
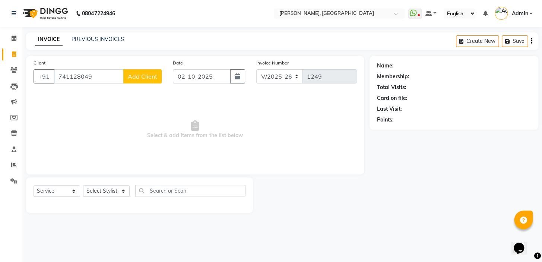
click at [71, 78] on input "741128049" at bounding box center [89, 76] width 70 height 14
type input "7411128049"
click at [140, 74] on span "Add Client" at bounding box center [142, 76] width 29 height 7
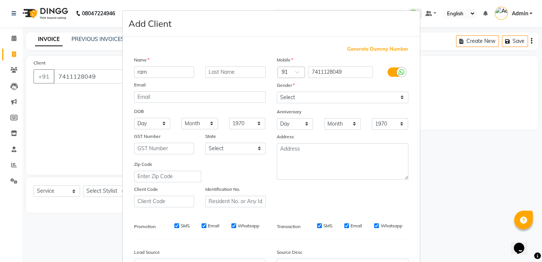
type input "ram"
click at [361, 99] on select "Select [DEMOGRAPHIC_DATA] [DEMOGRAPHIC_DATA] Other Prefer Not To Say" at bounding box center [342, 98] width 131 height 12
select select "[DEMOGRAPHIC_DATA]"
click at [277, 92] on select "Select [DEMOGRAPHIC_DATA] [DEMOGRAPHIC_DATA] Other Prefer Not To Say" at bounding box center [342, 98] width 131 height 12
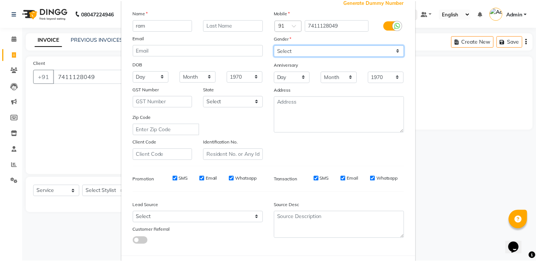
scroll to position [84, 0]
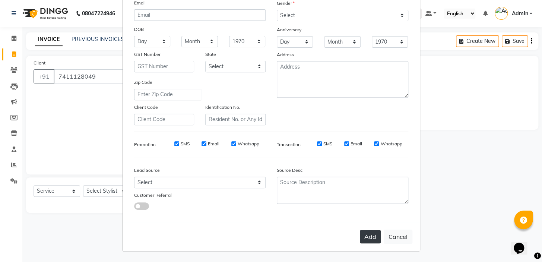
click at [365, 234] on button "Add" at bounding box center [370, 236] width 21 height 13
select select
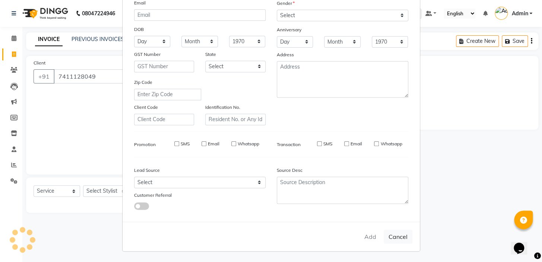
select select
checkbox input "false"
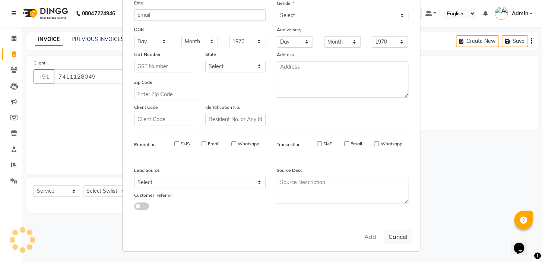
checkbox input "false"
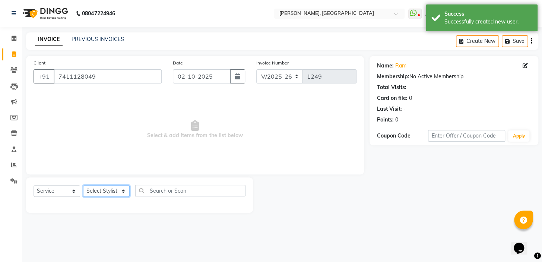
click at [100, 190] on select "Select Stylist Admin AMEER [PERSON_NAME] [PERSON_NAME] [PERSON_NAME]" at bounding box center [106, 191] width 47 height 12
select select "87510"
click at [83, 185] on select "Select Stylist Admin AMEER [PERSON_NAME] [PERSON_NAME] [PERSON_NAME]" at bounding box center [106, 191] width 47 height 12
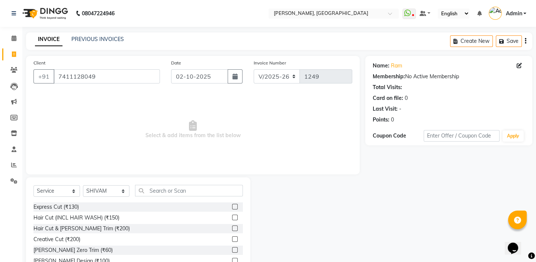
click at [232, 219] on label at bounding box center [235, 217] width 6 height 6
click at [232, 219] on input "checkbox" at bounding box center [234, 217] width 5 height 5
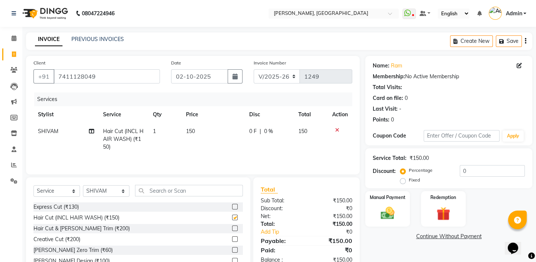
checkbox input "false"
click at [398, 213] on img at bounding box center [387, 213] width 23 height 16
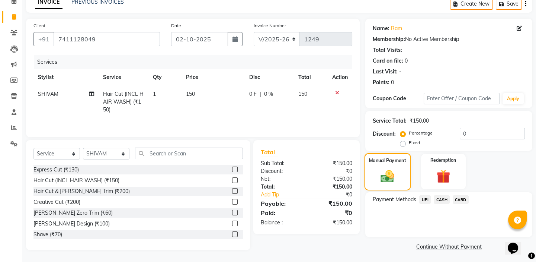
scroll to position [39, 0]
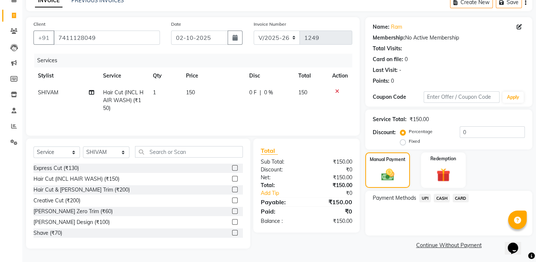
click at [232, 189] on label at bounding box center [235, 189] width 6 height 6
click at [232, 189] on input "checkbox" at bounding box center [234, 189] width 5 height 5
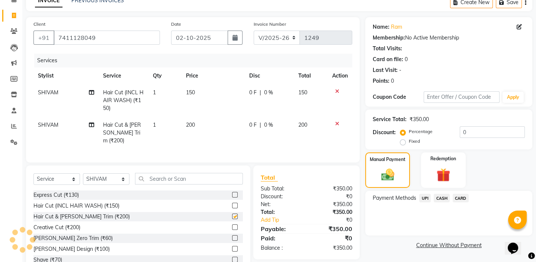
checkbox input "false"
click at [335, 90] on icon at bounding box center [337, 91] width 4 height 5
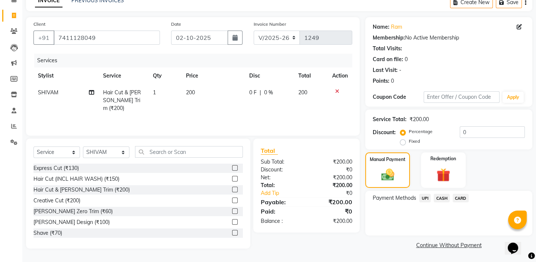
click at [232, 178] on label at bounding box center [235, 179] width 6 height 6
click at [232, 178] on input "checkbox" at bounding box center [234, 178] width 5 height 5
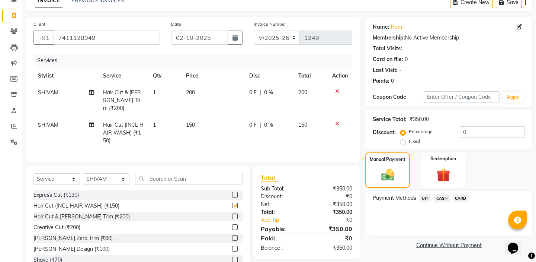
checkbox input "false"
click at [339, 93] on div at bounding box center [340, 91] width 16 height 5
click at [335, 89] on icon at bounding box center [337, 91] width 4 height 5
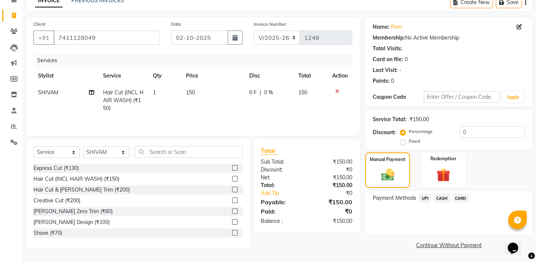
click at [425, 197] on span "UPI" at bounding box center [425, 198] width 12 height 9
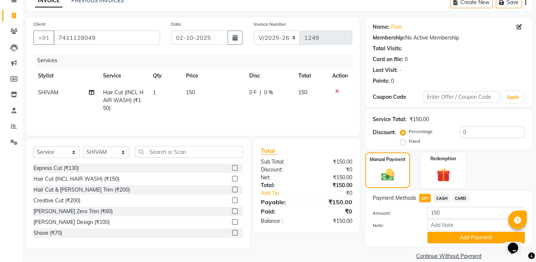
click at [441, 194] on span "CASH" at bounding box center [442, 198] width 16 height 9
click at [451, 238] on button "Add Payment" at bounding box center [477, 237] width 98 height 12
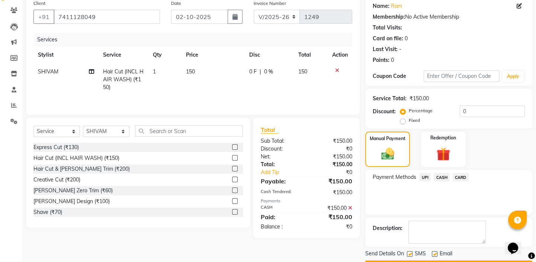
scroll to position [80, 0]
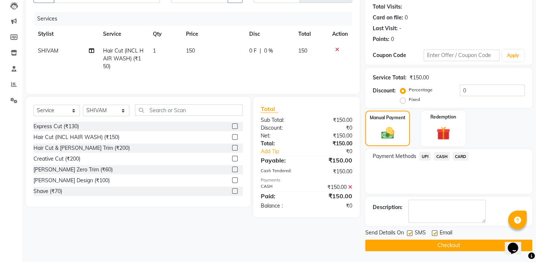
click at [443, 243] on button "Checkout" at bounding box center [448, 245] width 167 height 12
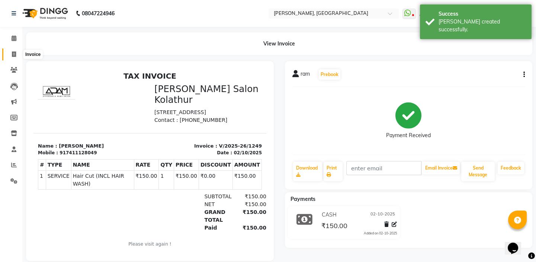
click at [17, 56] on span at bounding box center [13, 54] width 13 height 9
select select "service"
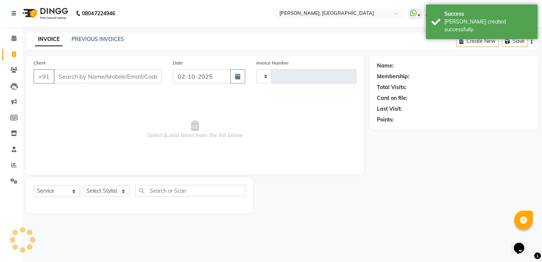
type input "1250"
select select "8667"
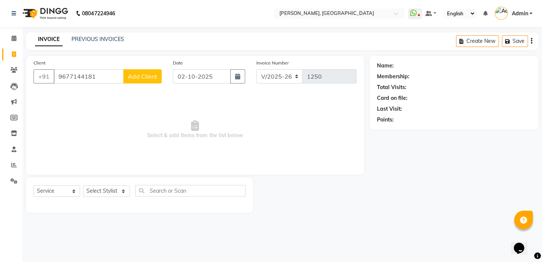
type input "9677144181"
click at [146, 82] on button "Add Client" at bounding box center [142, 76] width 38 height 14
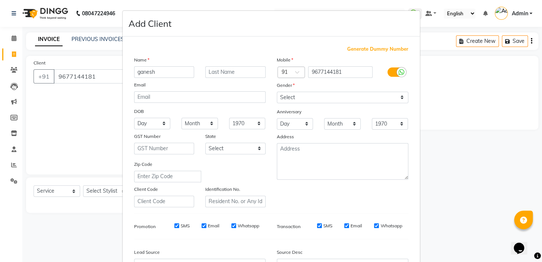
type input "ganesh"
click at [301, 93] on select "Select [DEMOGRAPHIC_DATA] [DEMOGRAPHIC_DATA] Other Prefer Not To Say" at bounding box center [342, 98] width 131 height 12
select select "[DEMOGRAPHIC_DATA]"
click at [277, 92] on select "Select [DEMOGRAPHIC_DATA] [DEMOGRAPHIC_DATA] Other Prefer Not To Say" at bounding box center [342, 98] width 131 height 12
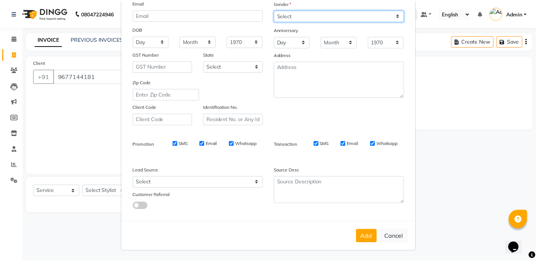
scroll to position [84, 0]
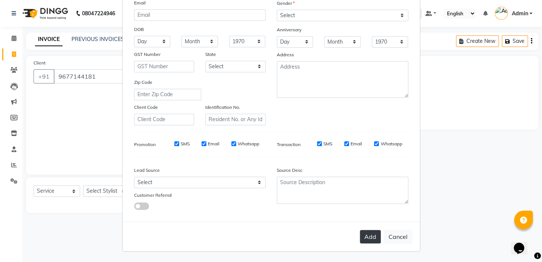
click at [376, 234] on button "Add" at bounding box center [370, 236] width 21 height 13
select select
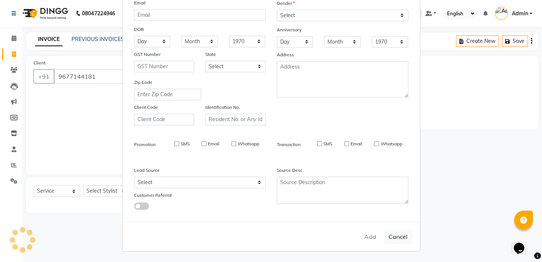
select select
checkbox input "false"
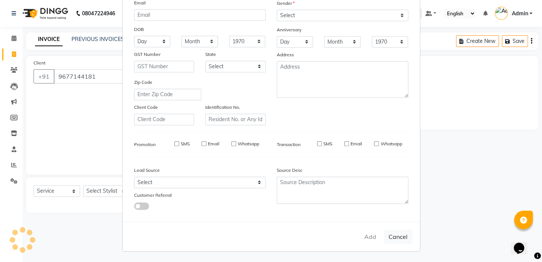
checkbox input "false"
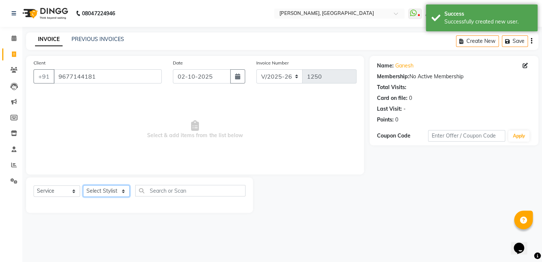
click at [121, 194] on select "Select Stylist Admin AMEER [PERSON_NAME] [PERSON_NAME] [PERSON_NAME]" at bounding box center [106, 191] width 47 height 12
select select "87513"
click at [83, 185] on select "Select Stylist Admin AMEER [PERSON_NAME] [PERSON_NAME] [PERSON_NAME]" at bounding box center [106, 191] width 47 height 12
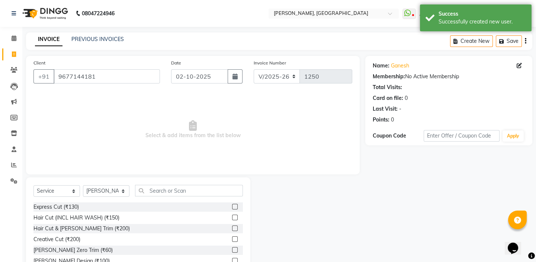
click at [232, 227] on label at bounding box center [235, 228] width 6 height 6
click at [232, 227] on input "checkbox" at bounding box center [234, 228] width 5 height 5
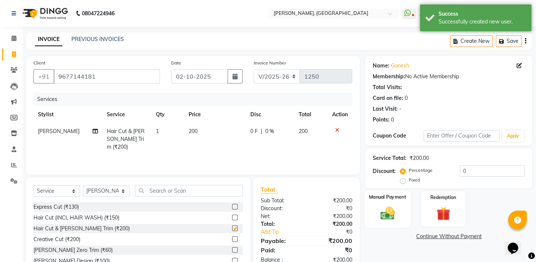
checkbox input "false"
click at [396, 206] on img at bounding box center [387, 213] width 23 height 16
click at [424, 238] on span "UPI" at bounding box center [425, 236] width 12 height 9
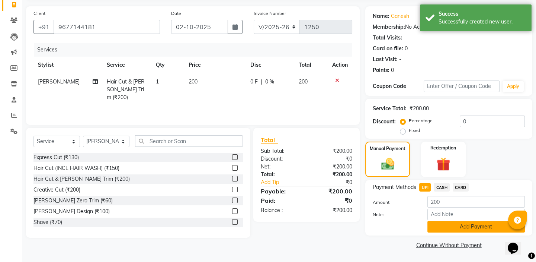
click at [443, 228] on button "Add Payment" at bounding box center [477, 227] width 98 height 12
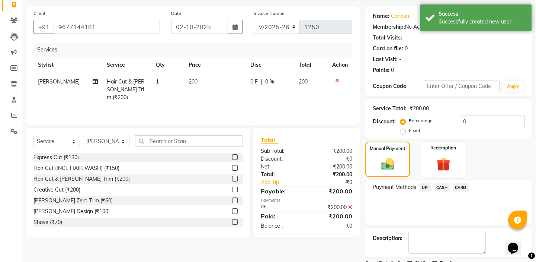
scroll to position [80, 0]
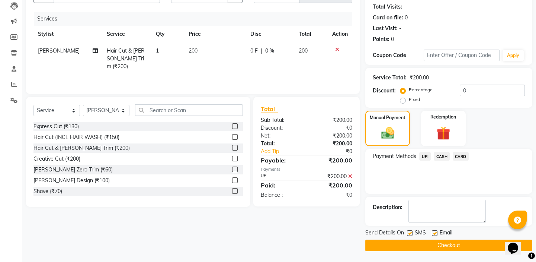
click at [429, 245] on button "Checkout" at bounding box center [448, 245] width 167 height 12
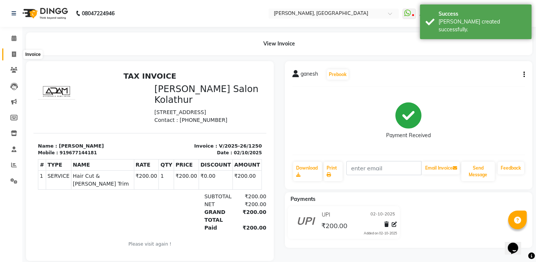
click at [15, 54] on icon at bounding box center [14, 54] width 4 height 6
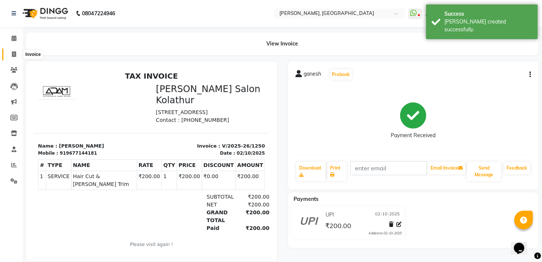
select select "8667"
select select "service"
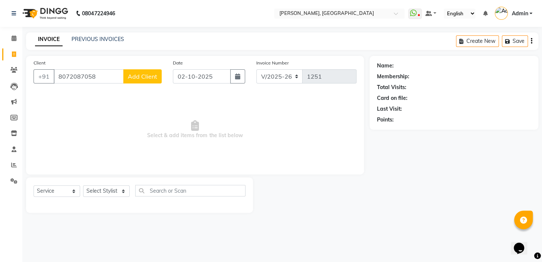
type input "8072087058"
click at [153, 79] on span "Add Client" at bounding box center [142, 76] width 29 height 7
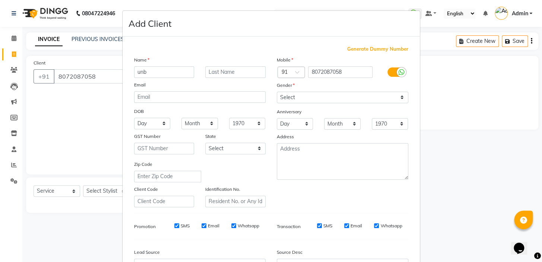
type input "unb"
click at [307, 95] on select "Select [DEMOGRAPHIC_DATA] [DEMOGRAPHIC_DATA] Other Prefer Not To Say" at bounding box center [342, 98] width 131 height 12
select select "[DEMOGRAPHIC_DATA]"
click at [277, 92] on select "Select [DEMOGRAPHIC_DATA] [DEMOGRAPHIC_DATA] Other Prefer Not To Say" at bounding box center [342, 98] width 131 height 12
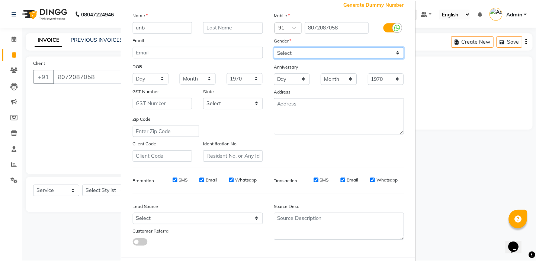
scroll to position [84, 0]
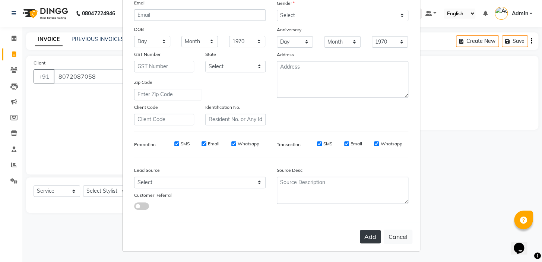
click at [373, 236] on button "Add" at bounding box center [370, 236] width 21 height 13
select select
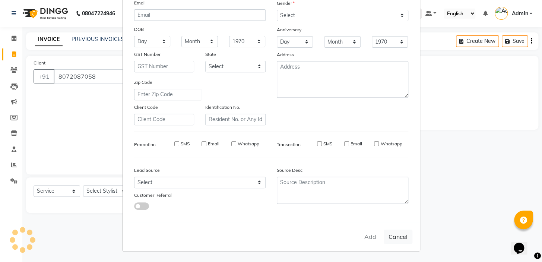
select select
checkbox input "false"
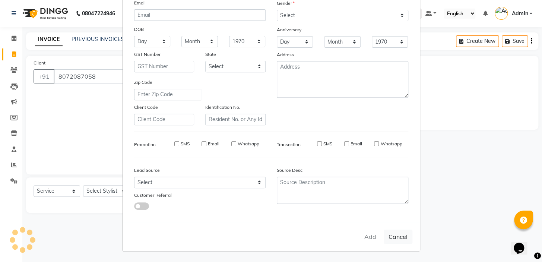
checkbox input "false"
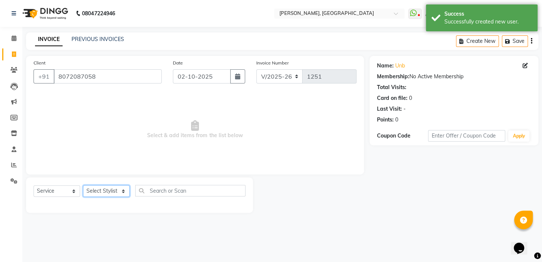
click at [102, 192] on select "Select Stylist Admin AMEER [PERSON_NAME] [PERSON_NAME] [PERSON_NAME]" at bounding box center [106, 191] width 47 height 12
select select "87510"
click at [83, 185] on select "Select Stylist Admin AMEER [PERSON_NAME] [PERSON_NAME] [PERSON_NAME]" at bounding box center [106, 191] width 47 height 12
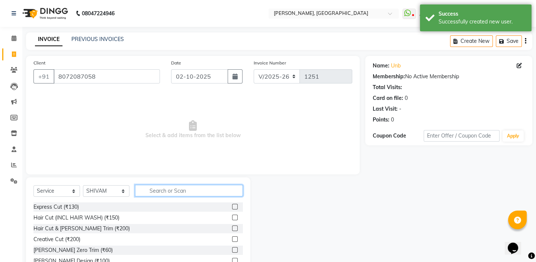
click at [189, 191] on input "text" at bounding box center [189, 191] width 108 height 12
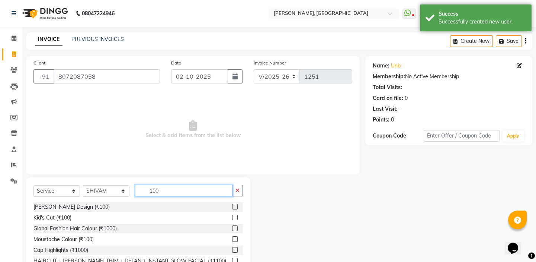
type input "100"
click at [234, 208] on label at bounding box center [235, 207] width 6 height 6
click at [234, 208] on input "checkbox" at bounding box center [234, 206] width 5 height 5
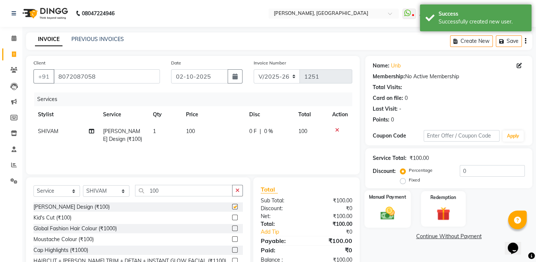
checkbox input "false"
click at [399, 207] on img at bounding box center [387, 213] width 23 height 16
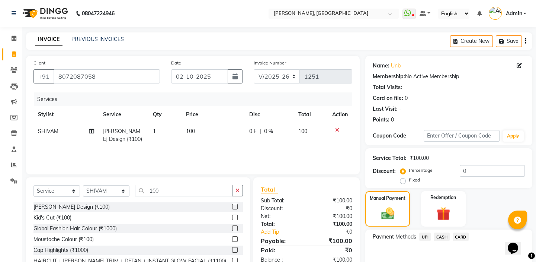
click at [438, 237] on span "CASH" at bounding box center [442, 236] width 16 height 9
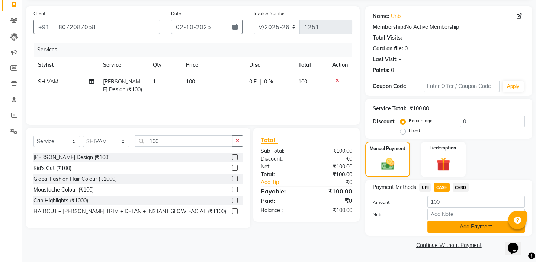
click at [440, 227] on button "Add Payment" at bounding box center [477, 227] width 98 height 12
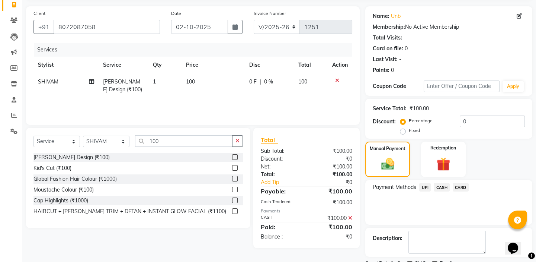
scroll to position [80, 0]
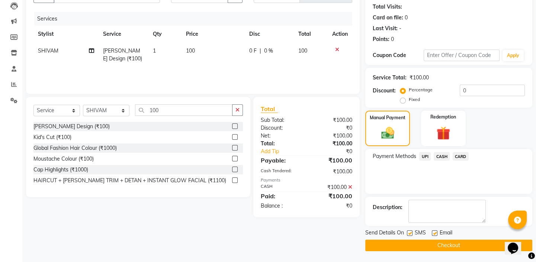
click at [413, 245] on button "Checkout" at bounding box center [448, 245] width 167 height 12
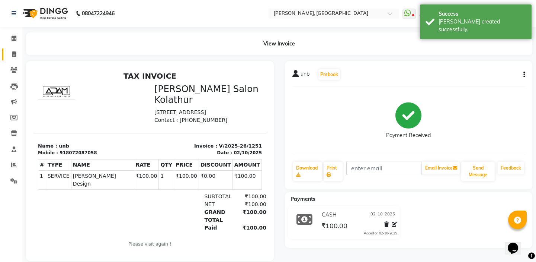
click at [15, 52] on icon at bounding box center [14, 54] width 4 height 6
select select "service"
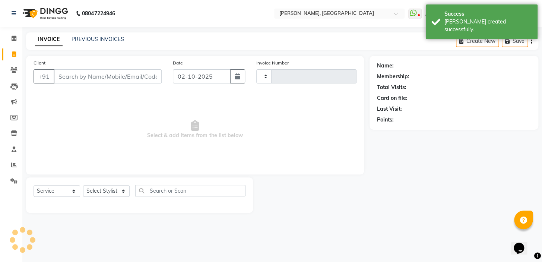
type input "1252"
select select "8667"
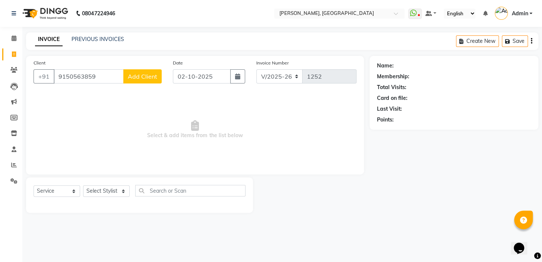
type input "9150563859"
click at [138, 71] on button "Add Client" at bounding box center [142, 76] width 38 height 14
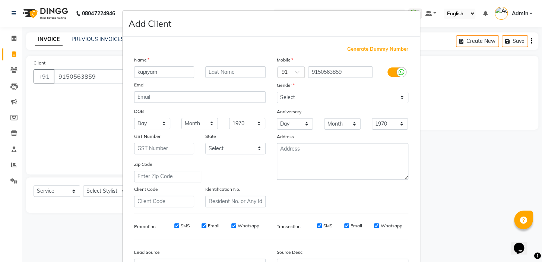
type input "kapiyam"
click at [310, 102] on select "Select [DEMOGRAPHIC_DATA] [DEMOGRAPHIC_DATA] Other Prefer Not To Say" at bounding box center [342, 98] width 131 height 12
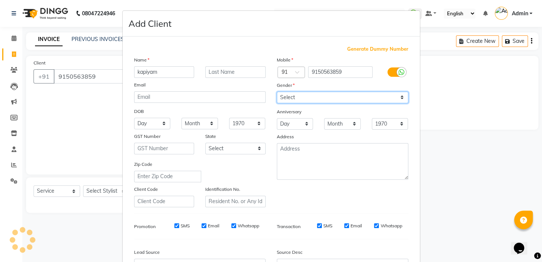
select select "[DEMOGRAPHIC_DATA]"
click at [277, 92] on select "Select [DEMOGRAPHIC_DATA] [DEMOGRAPHIC_DATA] Other Prefer Not To Say" at bounding box center [342, 98] width 131 height 12
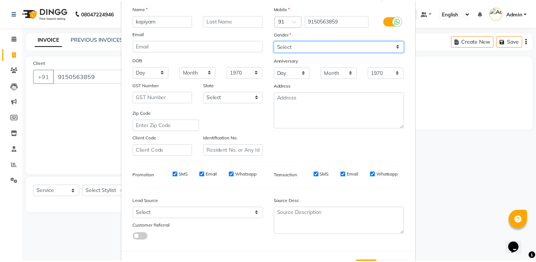
scroll to position [84, 0]
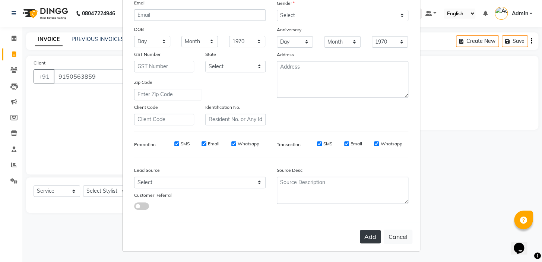
click at [367, 234] on button "Add" at bounding box center [370, 236] width 21 height 13
select select
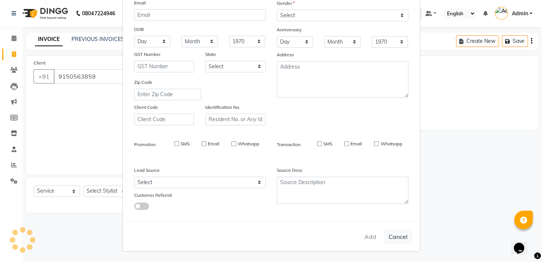
select select
checkbox input "false"
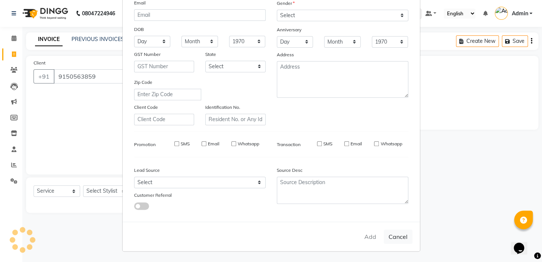
checkbox input "false"
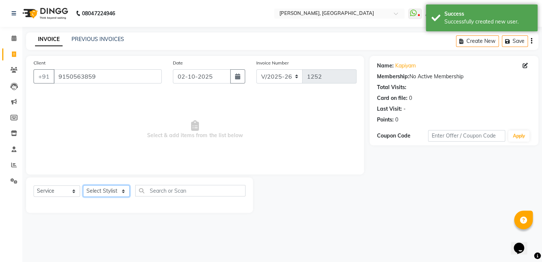
click at [102, 195] on select "Select Stylist Admin AMEER [PERSON_NAME] [PERSON_NAME] [PERSON_NAME]" at bounding box center [106, 191] width 47 height 12
select select "87510"
click at [83, 185] on select "Select Stylist Admin AMEER [PERSON_NAME] [PERSON_NAME] [PERSON_NAME]" at bounding box center [106, 191] width 47 height 12
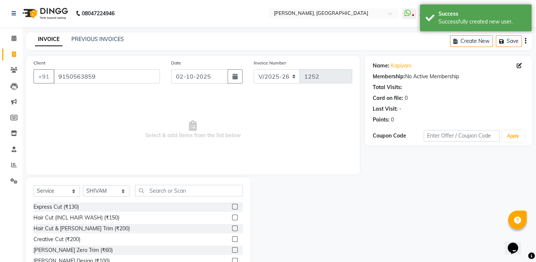
click at [232, 205] on label at bounding box center [235, 207] width 6 height 6
click at [232, 205] on input "checkbox" at bounding box center [234, 206] width 5 height 5
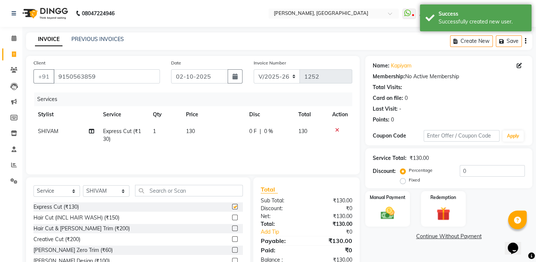
checkbox input "false"
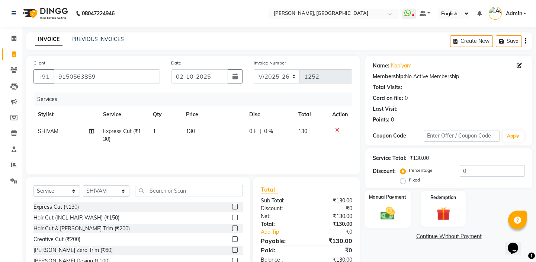
click at [401, 212] on div "Manual Payment" at bounding box center [388, 208] width 46 height 37
click at [425, 236] on span "UPI" at bounding box center [425, 236] width 12 height 9
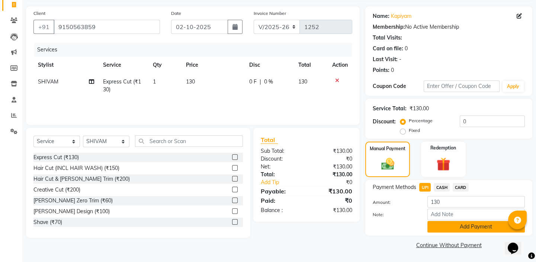
click at [437, 231] on button "Add Payment" at bounding box center [477, 227] width 98 height 12
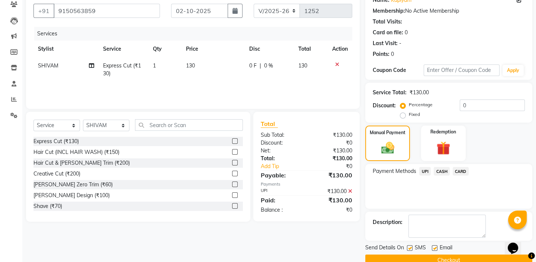
scroll to position [80, 0]
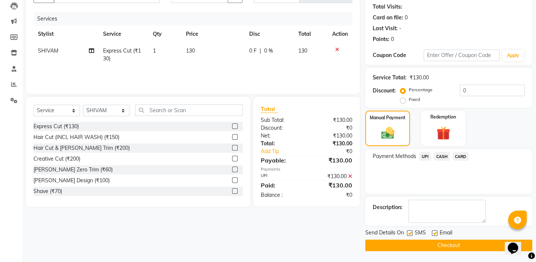
click at [404, 247] on button "Checkout" at bounding box center [448, 245] width 167 height 12
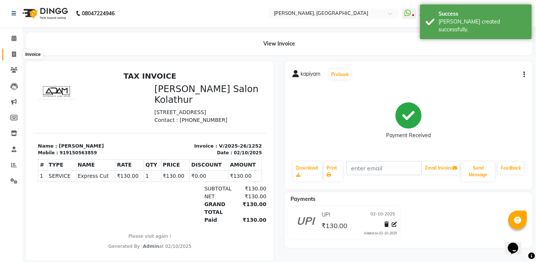
click at [12, 54] on icon at bounding box center [14, 54] width 4 height 6
select select "service"
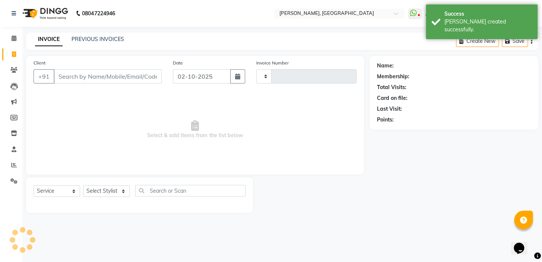
type input "1253"
select select "8667"
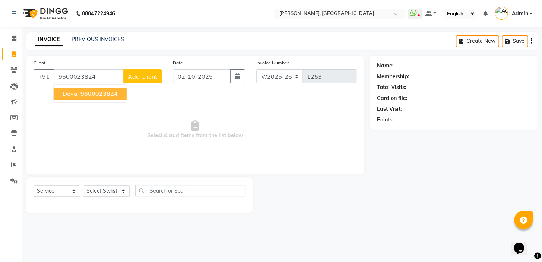
type input "9600023824"
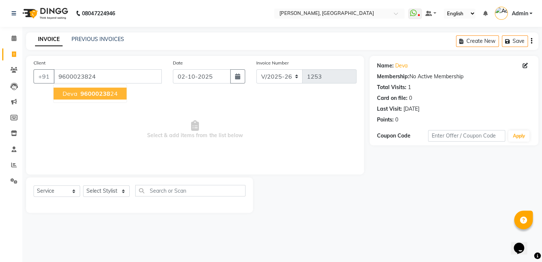
click at [66, 97] on span "deva" at bounding box center [70, 93] width 15 height 7
click at [103, 194] on select "Select Stylist Admin AMEER [PERSON_NAME] [PERSON_NAME] [PERSON_NAME]" at bounding box center [106, 191] width 47 height 12
select select "87513"
click at [83, 185] on select "Select Stylist Admin AMEER [PERSON_NAME] [PERSON_NAME] [PERSON_NAME]" at bounding box center [106, 191] width 47 height 12
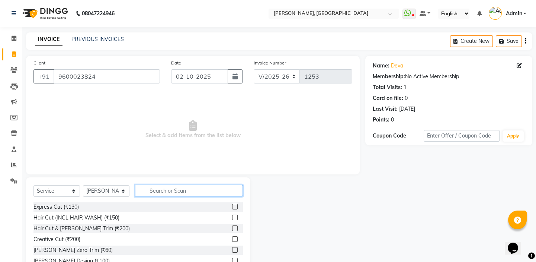
click at [218, 189] on input "text" at bounding box center [189, 191] width 108 height 12
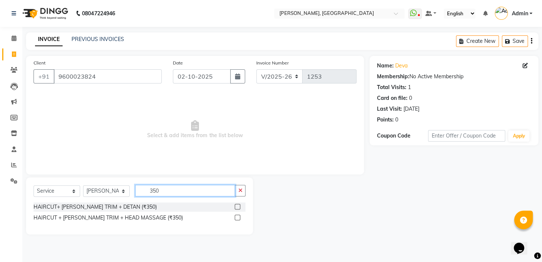
type input "350"
click at [236, 208] on label at bounding box center [237, 207] width 6 height 6
click at [236, 208] on input "checkbox" at bounding box center [236, 206] width 5 height 5
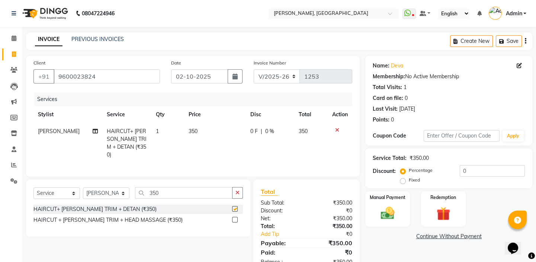
checkbox input "false"
click at [192, 131] on span "350" at bounding box center [193, 131] width 9 height 7
select select "87513"
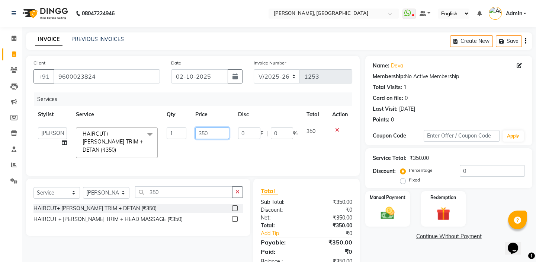
click at [205, 131] on input "350" at bounding box center [212, 133] width 34 height 12
type input "300"
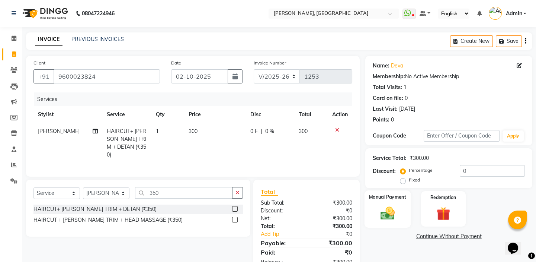
click at [383, 209] on img at bounding box center [387, 213] width 23 height 16
click at [427, 233] on span "UPI" at bounding box center [425, 236] width 12 height 9
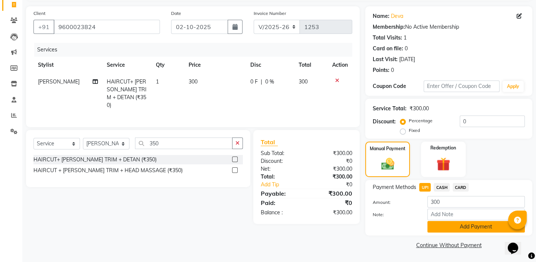
click at [450, 225] on button "Add Payment" at bounding box center [477, 227] width 98 height 12
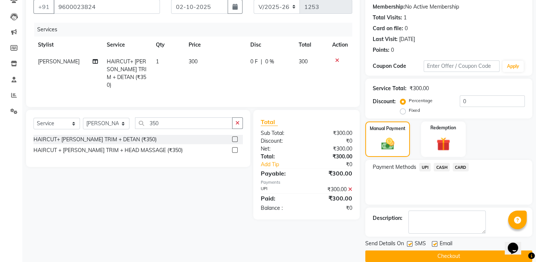
scroll to position [80, 0]
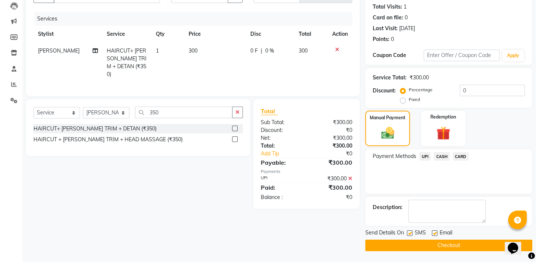
click at [434, 245] on button "Checkout" at bounding box center [448, 245] width 167 height 12
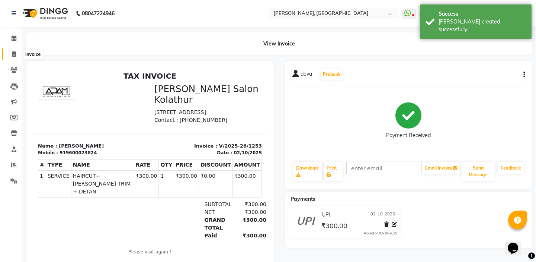
click at [14, 55] on icon at bounding box center [14, 54] width 4 height 6
select select "service"
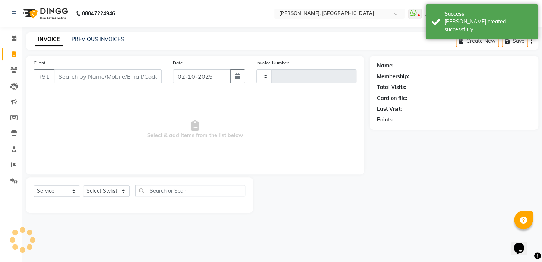
type input "1254"
select select "8667"
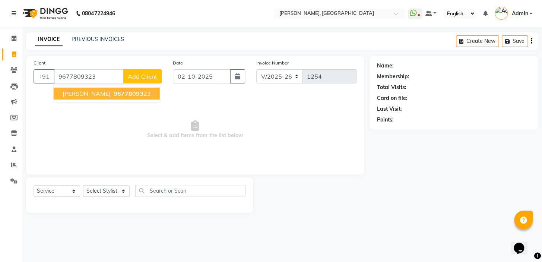
type input "9677809323"
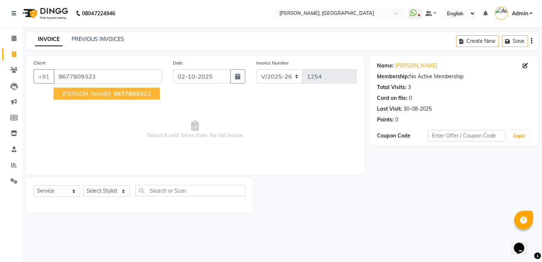
click at [80, 98] on button "[PERSON_NAME] 96778093 23" at bounding box center [107, 93] width 106 height 12
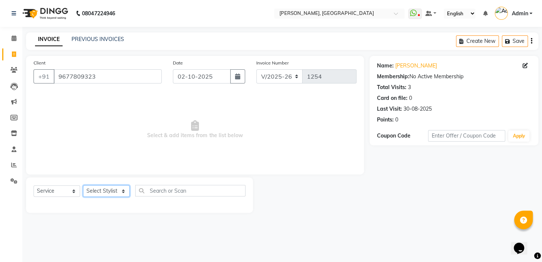
click at [117, 192] on select "Select Stylist Admin AMEER [PERSON_NAME] [PERSON_NAME] [PERSON_NAME]" at bounding box center [106, 191] width 47 height 12
select select "87510"
click at [83, 185] on select "Select Stylist Admin AMEER [PERSON_NAME] [PERSON_NAME] [PERSON_NAME]" at bounding box center [106, 191] width 47 height 12
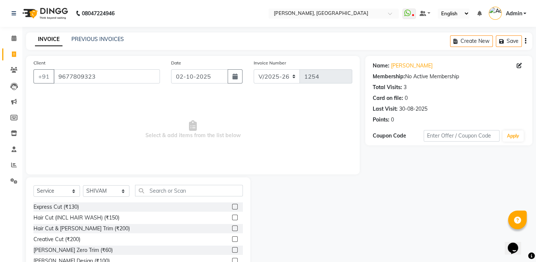
click at [232, 206] on label at bounding box center [235, 207] width 6 height 6
click at [232, 206] on input "checkbox" at bounding box center [234, 206] width 5 height 5
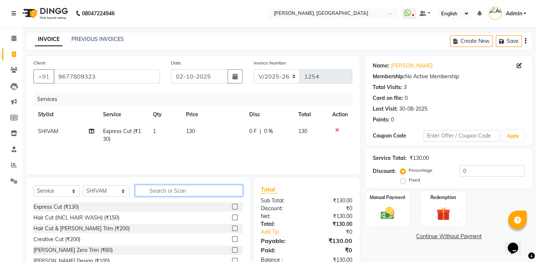
checkbox input "false"
click at [208, 194] on input "text" at bounding box center [189, 191] width 108 height 12
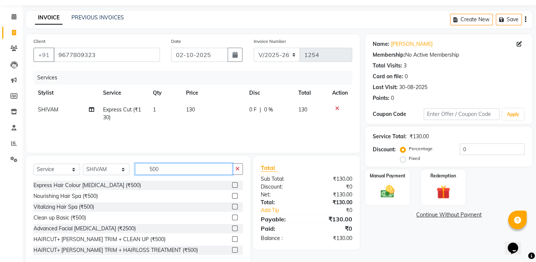
scroll to position [33, 0]
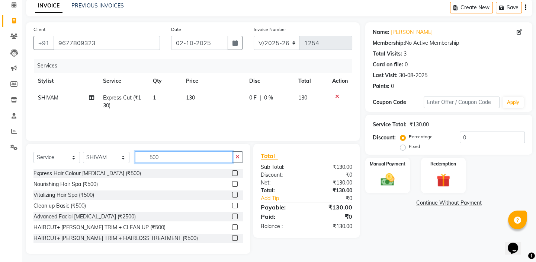
type input "500"
click at [232, 225] on label at bounding box center [235, 227] width 6 height 6
click at [232, 225] on input "checkbox" at bounding box center [234, 227] width 5 height 5
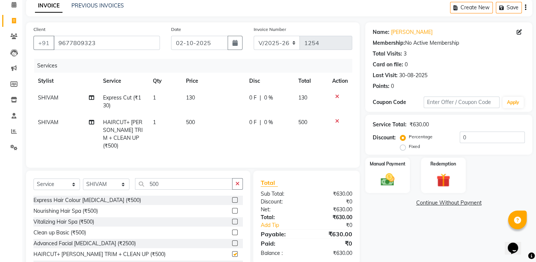
checkbox input "false"
click at [401, 183] on div "Manual Payment" at bounding box center [388, 175] width 46 height 37
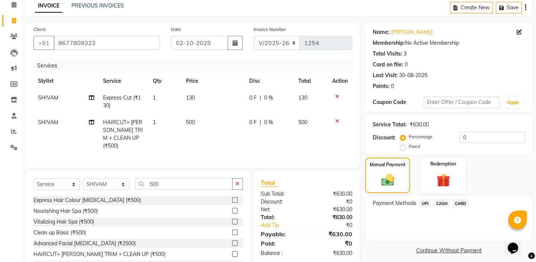
click at [437, 202] on span "CASH" at bounding box center [442, 203] width 16 height 9
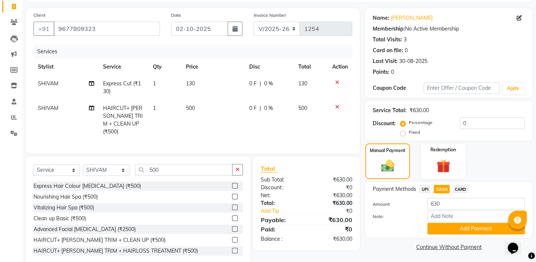
scroll to position [61, 0]
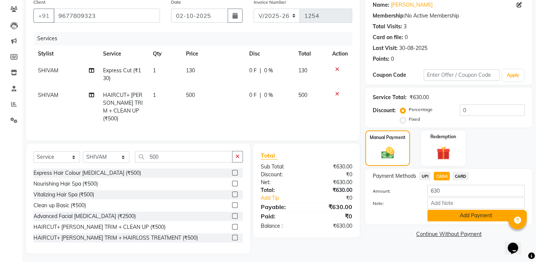
click at [438, 210] on button "Add Payment" at bounding box center [477, 216] width 98 height 12
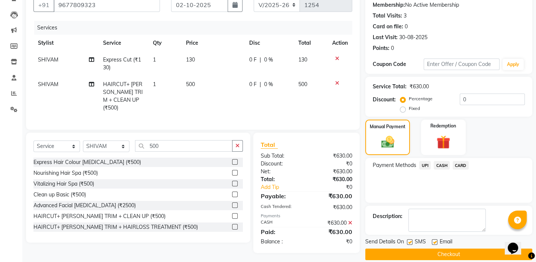
scroll to position [80, 0]
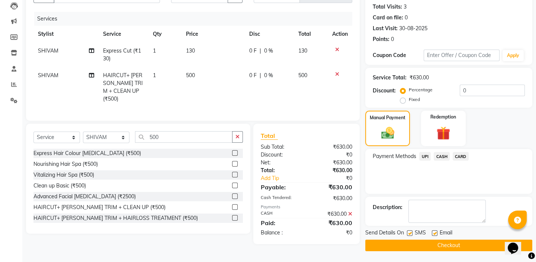
click at [397, 241] on button "Checkout" at bounding box center [448, 245] width 167 height 12
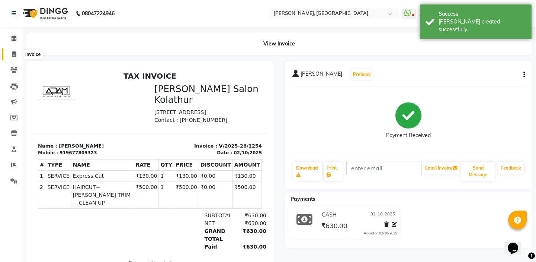
click at [13, 52] on icon at bounding box center [14, 54] width 4 height 6
select select "service"
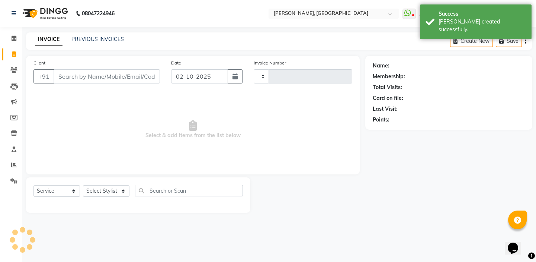
type input "1255"
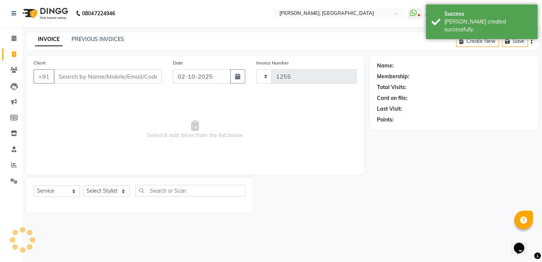
select select "8667"
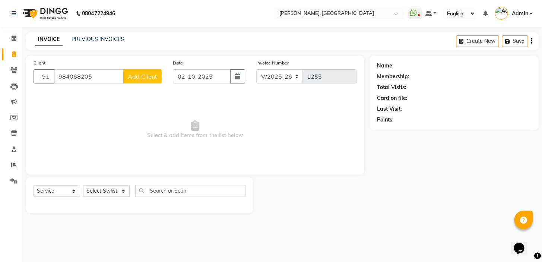
click at [82, 76] on input "984068205" at bounding box center [89, 76] width 70 height 14
type input "9840682105"
click at [150, 78] on span "Add Client" at bounding box center [142, 76] width 29 height 7
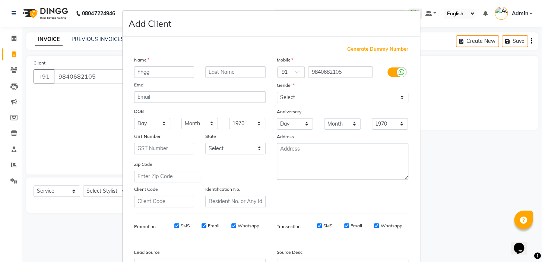
type input "hhgg"
click at [293, 99] on select "Select [DEMOGRAPHIC_DATA] [DEMOGRAPHIC_DATA] Other Prefer Not To Say" at bounding box center [342, 98] width 131 height 12
select select "[DEMOGRAPHIC_DATA]"
click at [277, 92] on select "Select [DEMOGRAPHIC_DATA] [DEMOGRAPHIC_DATA] Other Prefer Not To Say" at bounding box center [342, 98] width 131 height 12
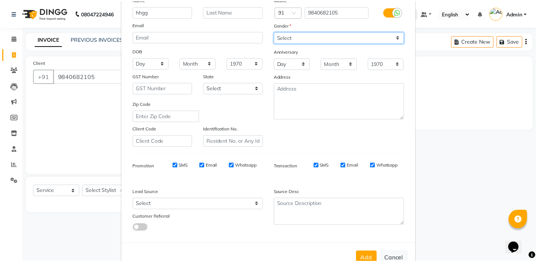
scroll to position [84, 0]
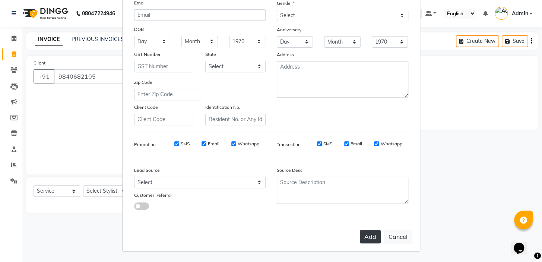
click at [370, 233] on button "Add" at bounding box center [370, 236] width 21 height 13
select select
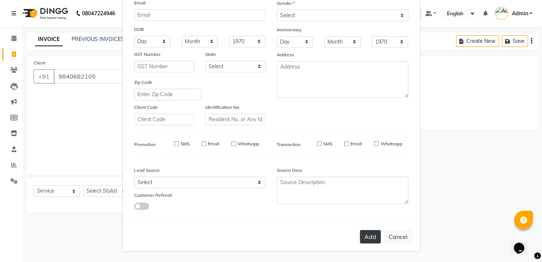
select select
checkbox input "false"
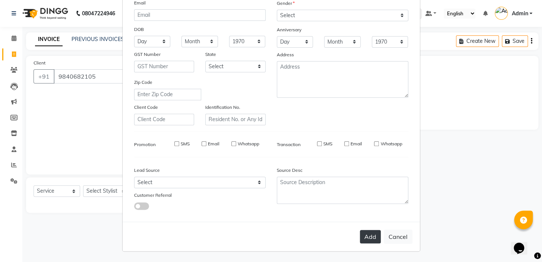
checkbox input "false"
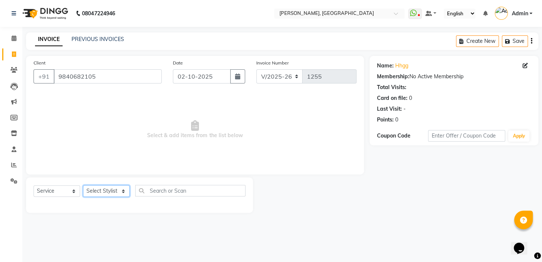
click at [112, 190] on select "Select Stylist Admin AMEER [PERSON_NAME] [PERSON_NAME] [PERSON_NAME]" at bounding box center [106, 191] width 47 height 12
select select "87510"
click at [83, 185] on select "Select Stylist Admin AMEER [PERSON_NAME] [PERSON_NAME] [PERSON_NAME]" at bounding box center [106, 191] width 47 height 12
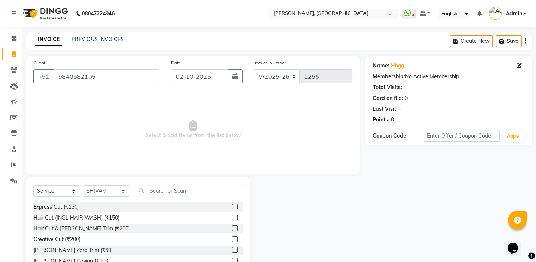
click at [235, 205] on div at bounding box center [237, 206] width 11 height 9
click at [232, 207] on label at bounding box center [235, 207] width 6 height 6
click at [232, 207] on input "checkbox" at bounding box center [234, 206] width 5 height 5
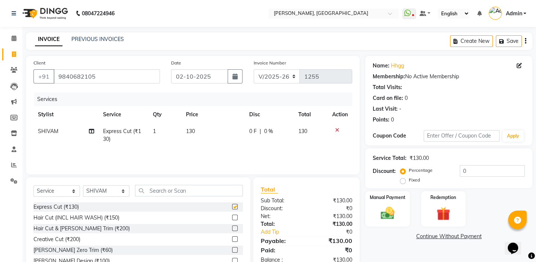
checkbox input "false"
click at [192, 194] on input "text" at bounding box center [189, 191] width 108 height 12
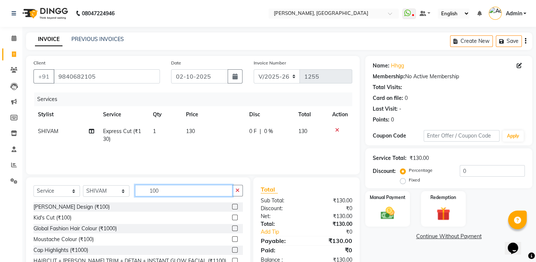
type input "100"
click at [233, 207] on label at bounding box center [235, 207] width 6 height 6
click at [233, 207] on input "checkbox" at bounding box center [234, 206] width 5 height 5
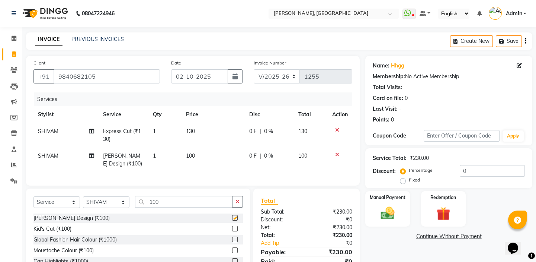
checkbox input "false"
click at [337, 152] on icon at bounding box center [337, 154] width 4 height 5
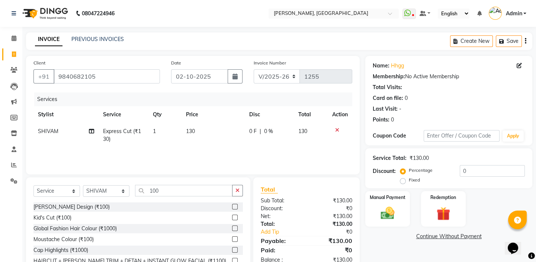
click at [236, 216] on label at bounding box center [235, 217] width 6 height 6
click at [236, 216] on input "checkbox" at bounding box center [234, 217] width 5 height 5
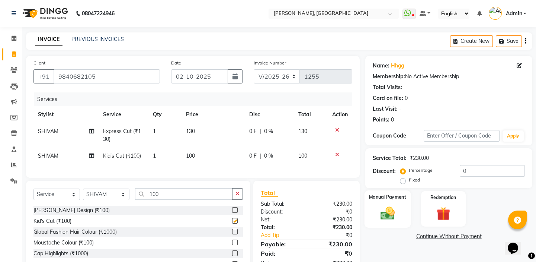
checkbox input "false"
click at [400, 209] on div "Manual Payment" at bounding box center [388, 208] width 46 height 37
click at [427, 237] on span "UPI" at bounding box center [425, 236] width 12 height 9
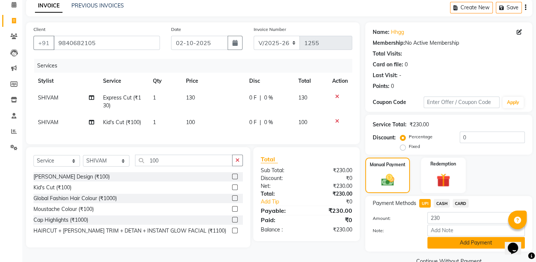
click at [440, 239] on button "Add Payment" at bounding box center [477, 243] width 98 height 12
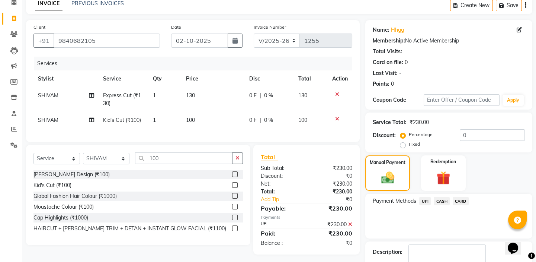
scroll to position [80, 0]
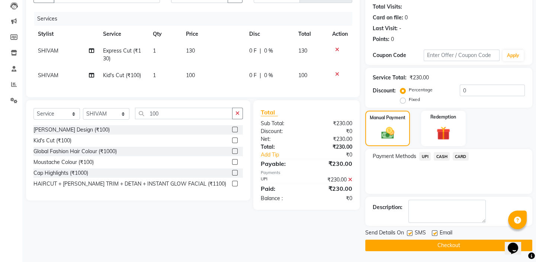
click at [427, 241] on button "Checkout" at bounding box center [448, 245] width 167 height 12
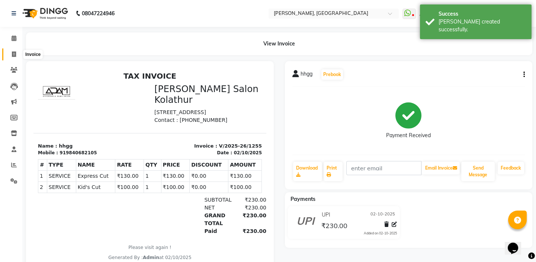
click at [16, 55] on icon at bounding box center [14, 54] width 4 height 6
select select "8667"
select select "service"
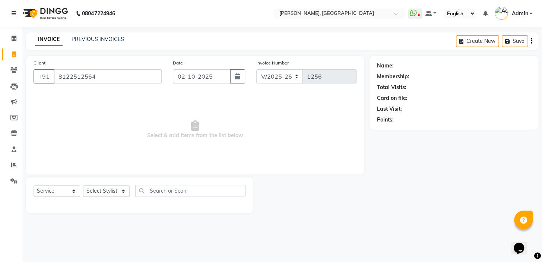
type input "8122512564"
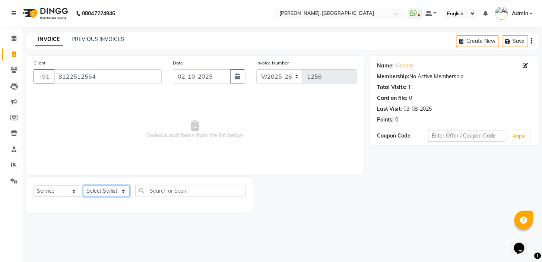
click at [119, 193] on select "Select Stylist Admin AMEER [PERSON_NAME] [PERSON_NAME] [PERSON_NAME]" at bounding box center [106, 191] width 47 height 12
click at [83, 185] on select "Select Stylist Admin AMEER [PERSON_NAME] [PERSON_NAME] [PERSON_NAME]" at bounding box center [106, 191] width 47 height 12
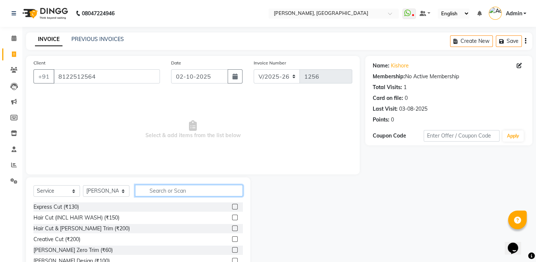
click at [155, 191] on input "text" at bounding box center [189, 191] width 108 height 12
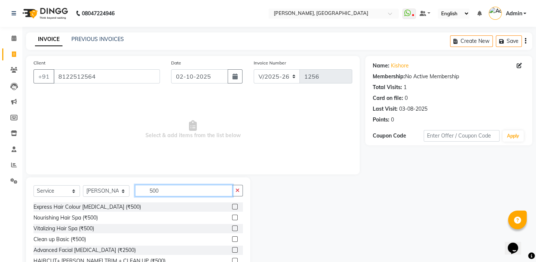
scroll to position [1, 0]
click at [232, 258] on label at bounding box center [235, 260] width 6 height 6
click at [232, 258] on input "checkbox" at bounding box center [234, 260] width 5 height 5
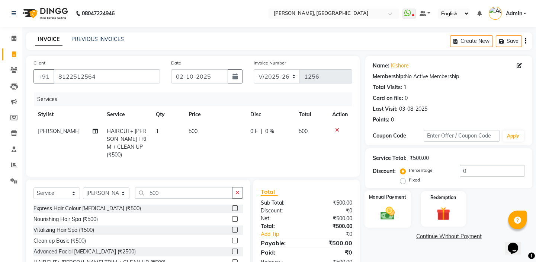
click at [397, 208] on img at bounding box center [387, 213] width 23 height 16
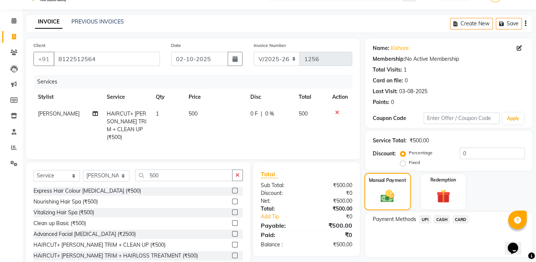
scroll to position [33, 0]
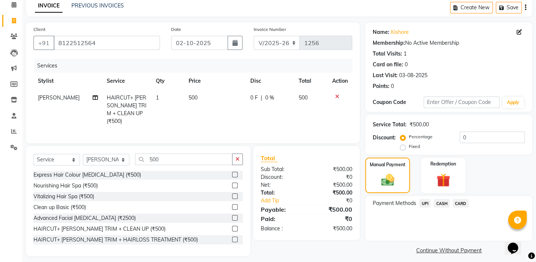
click at [427, 205] on span "UPI" at bounding box center [425, 203] width 12 height 9
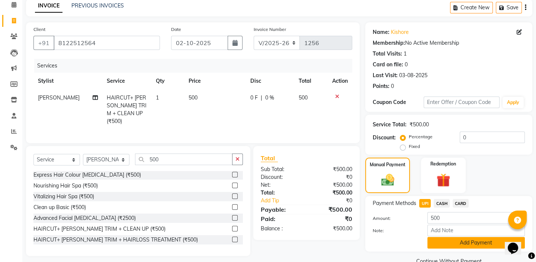
click at [440, 238] on button "Add Payment" at bounding box center [477, 243] width 98 height 12
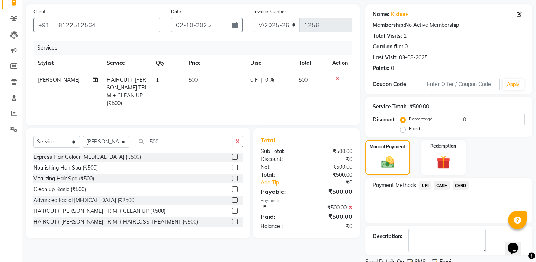
scroll to position [67, 0]
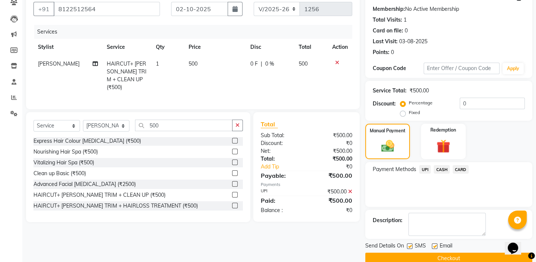
click at [401, 256] on button "Checkout" at bounding box center [448, 258] width 167 height 12
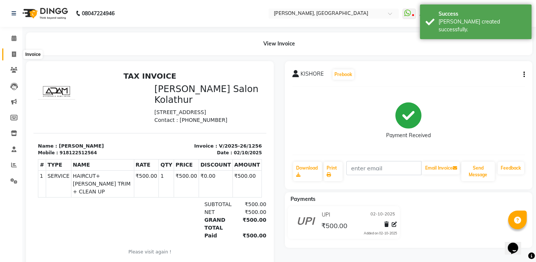
click at [16, 52] on span at bounding box center [13, 54] width 13 height 9
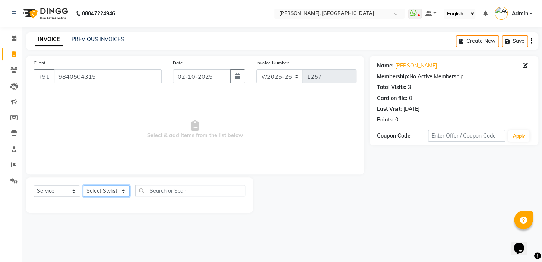
click at [106, 190] on select "Select Stylist Admin AMEER [PERSON_NAME] [PERSON_NAME] [PERSON_NAME]" at bounding box center [106, 191] width 47 height 12
click at [83, 185] on select "Select Stylist Admin AMEER [PERSON_NAME] [PERSON_NAME] [PERSON_NAME]" at bounding box center [106, 191] width 47 height 12
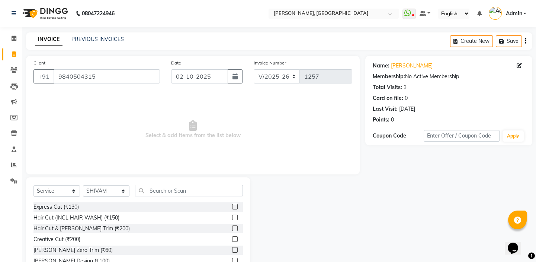
click at [232, 206] on label at bounding box center [235, 207] width 6 height 6
click at [232, 206] on input "checkbox" at bounding box center [234, 206] width 5 height 5
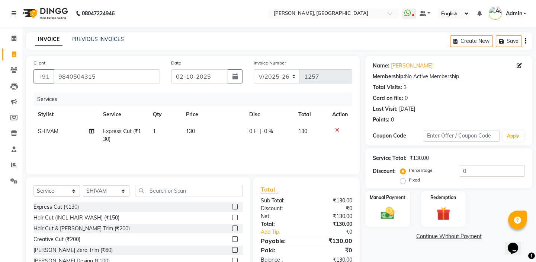
click at [232, 237] on label at bounding box center [235, 239] width 6 height 6
click at [232, 237] on input "checkbox" at bounding box center [234, 239] width 5 height 5
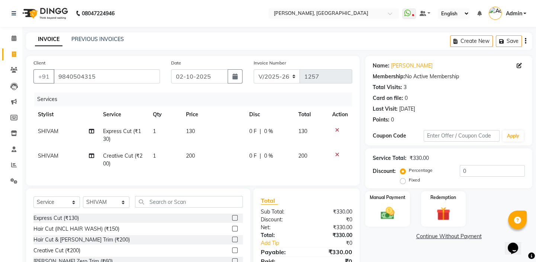
click at [337, 154] on icon at bounding box center [337, 154] width 4 height 5
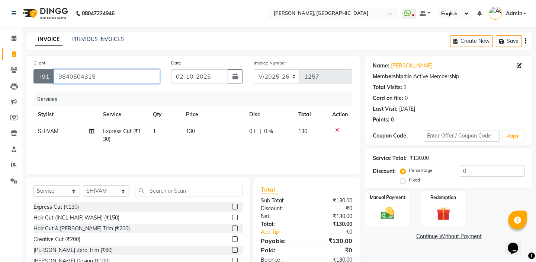
drag, startPoint x: 102, startPoint y: 74, endPoint x: 48, endPoint y: 73, distance: 54.0
click at [48, 73] on div "[PHONE_NUMBER]" at bounding box center [96, 76] width 127 height 14
click at [85, 77] on input "Client" at bounding box center [107, 76] width 106 height 14
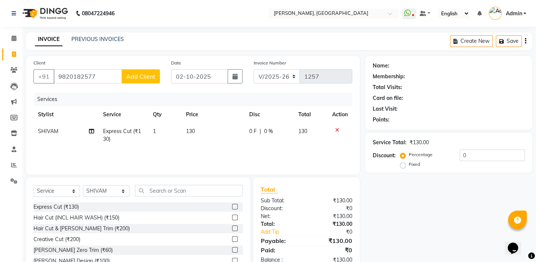
click at [143, 79] on span "Add Client" at bounding box center [140, 76] width 29 height 7
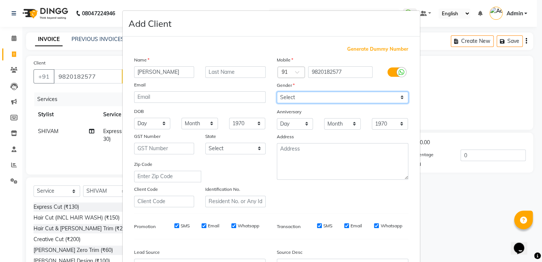
drag, startPoint x: 297, startPoint y: 98, endPoint x: 298, endPoint y: 103, distance: 4.9
click at [297, 98] on select "Select [DEMOGRAPHIC_DATA] [DEMOGRAPHIC_DATA] Other Prefer Not To Say" at bounding box center [342, 98] width 131 height 12
click at [277, 92] on select "Select [DEMOGRAPHIC_DATA] [DEMOGRAPHIC_DATA] Other Prefer Not To Say" at bounding box center [342, 98] width 131 height 12
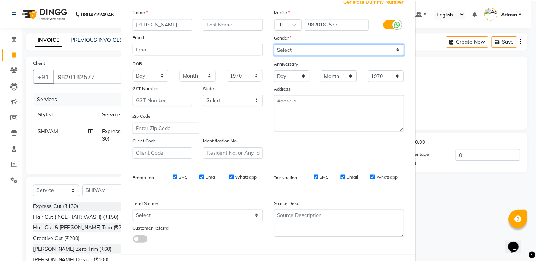
scroll to position [84, 0]
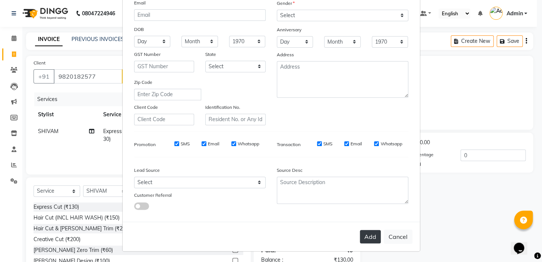
click at [372, 240] on button "Add" at bounding box center [370, 236] width 21 height 13
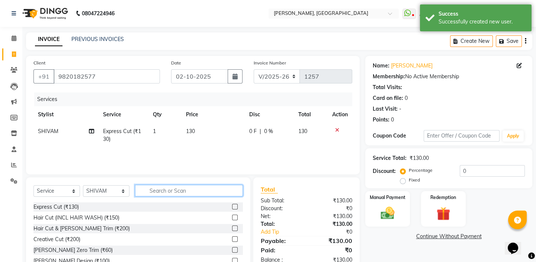
click at [204, 190] on input "text" at bounding box center [189, 191] width 108 height 12
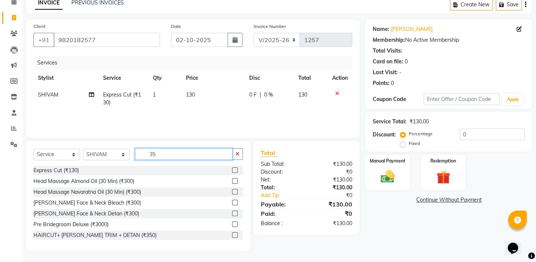
scroll to position [20, 0]
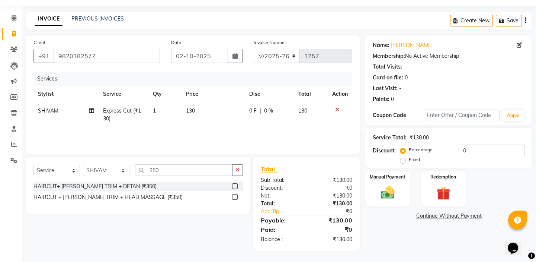
click at [234, 186] on label at bounding box center [235, 186] width 6 height 6
click at [234, 186] on input "checkbox" at bounding box center [234, 186] width 5 height 5
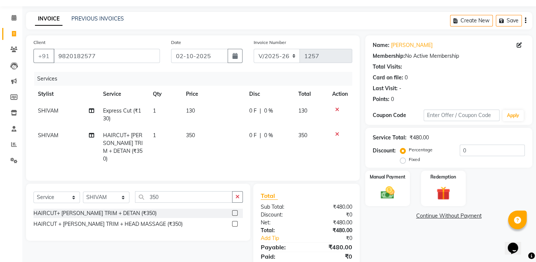
click at [234, 223] on label at bounding box center [235, 224] width 6 height 6
click at [234, 223] on input "checkbox" at bounding box center [234, 223] width 5 height 5
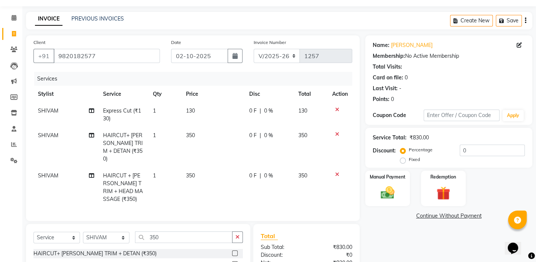
click at [336, 109] on icon at bounding box center [337, 109] width 4 height 5
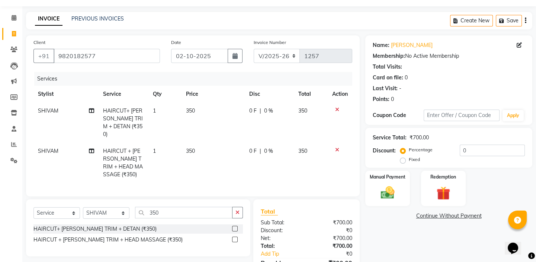
click at [192, 112] on span "350" at bounding box center [190, 110] width 9 height 7
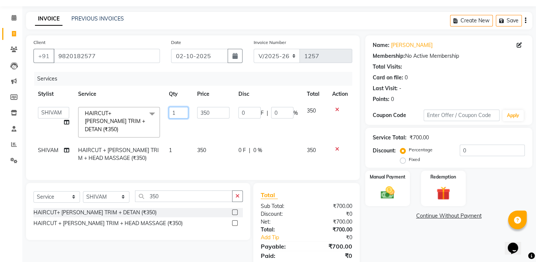
click at [191, 112] on td "1" at bounding box center [179, 121] width 28 height 39
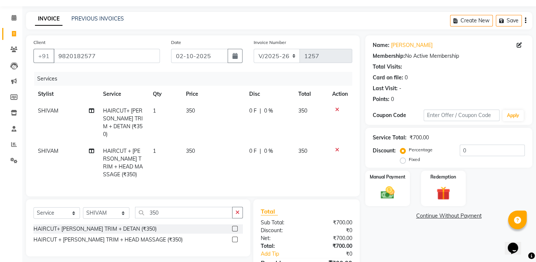
click at [208, 113] on td "350" at bounding box center [213, 122] width 63 height 40
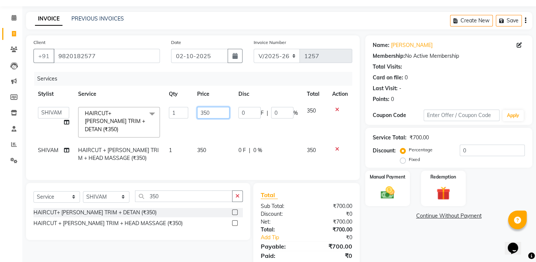
click at [207, 112] on input "350" at bounding box center [213, 113] width 32 height 12
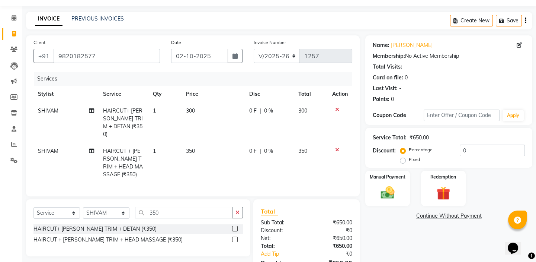
click at [202, 143] on td "350" at bounding box center [213, 163] width 63 height 40
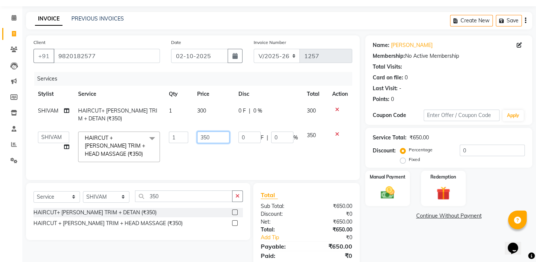
click at [208, 139] on input "350" at bounding box center [213, 137] width 32 height 12
click at [212, 160] on td "300" at bounding box center [213, 146] width 41 height 39
click at [197, 188] on div "Select Service Product Membership Package Voucher Prepaid Gift Card Select Styl…" at bounding box center [138, 211] width 224 height 57
click at [388, 186] on img at bounding box center [387, 192] width 23 height 16
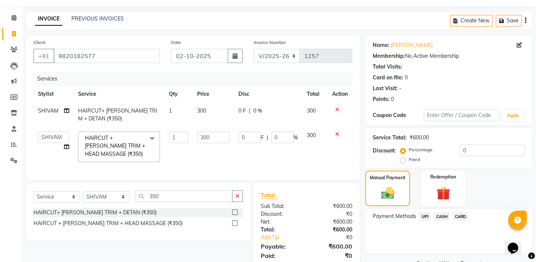
click at [424, 217] on span "UPI" at bounding box center [425, 216] width 12 height 9
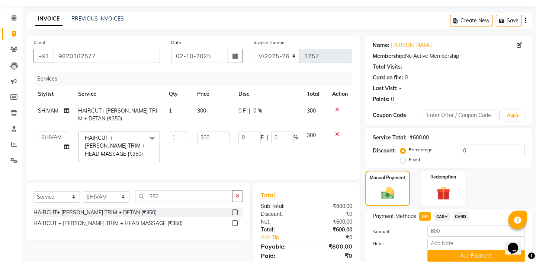
scroll to position [52, 0]
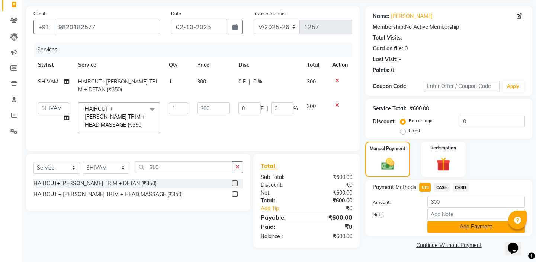
click at [444, 221] on button "Add Payment" at bounding box center [477, 227] width 98 height 12
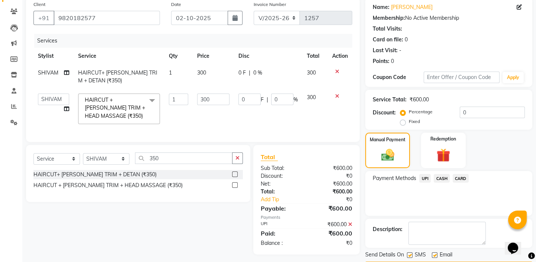
scroll to position [80, 0]
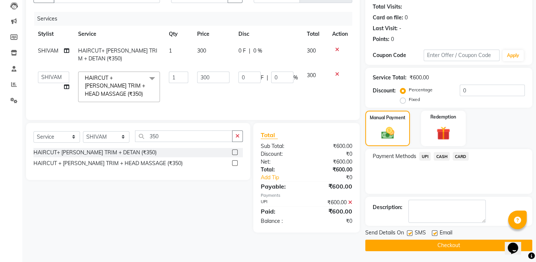
click at [403, 244] on button "Checkout" at bounding box center [448, 245] width 167 height 12
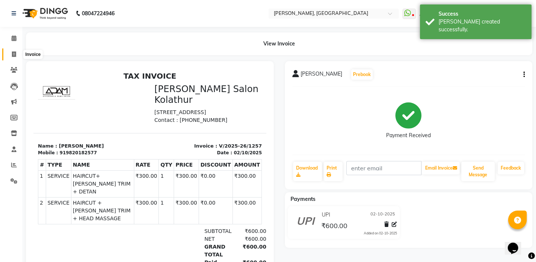
click at [14, 56] on icon at bounding box center [14, 54] width 4 height 6
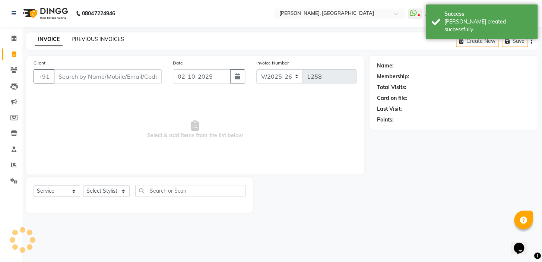
click at [87, 37] on link "PREVIOUS INVOICES" at bounding box center [97, 39] width 52 height 7
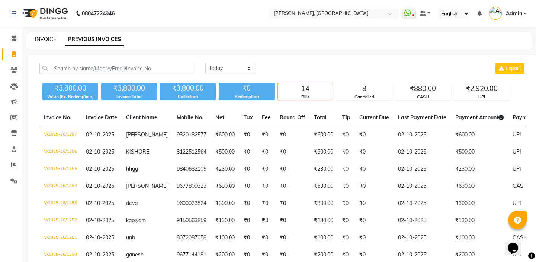
click at [49, 37] on link "INVOICE" at bounding box center [45, 39] width 21 height 7
select select "service"
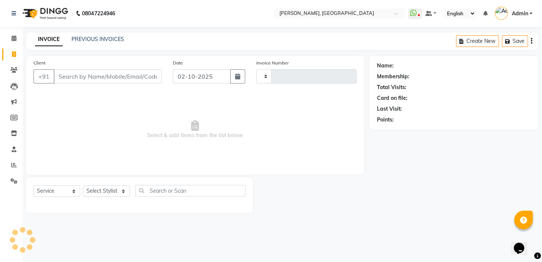
type input "1258"
select select "8667"
click at [79, 41] on link "PREVIOUS INVOICES" at bounding box center [97, 39] width 52 height 7
